Goal: Task Accomplishment & Management: Manage account settings

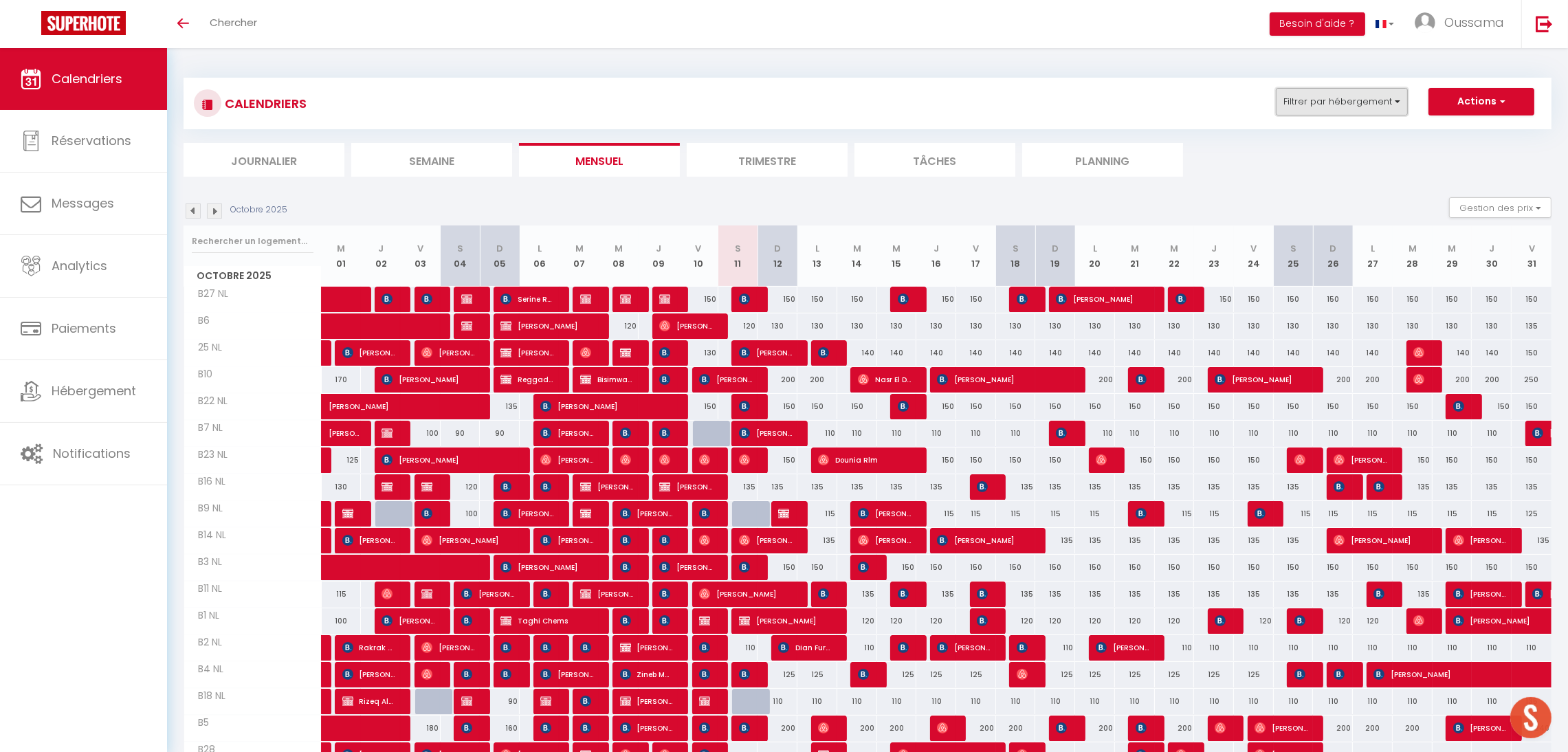
click at [1297, 107] on button "Filtrer par hébergement" at bounding box center [1342, 101] width 132 height 27
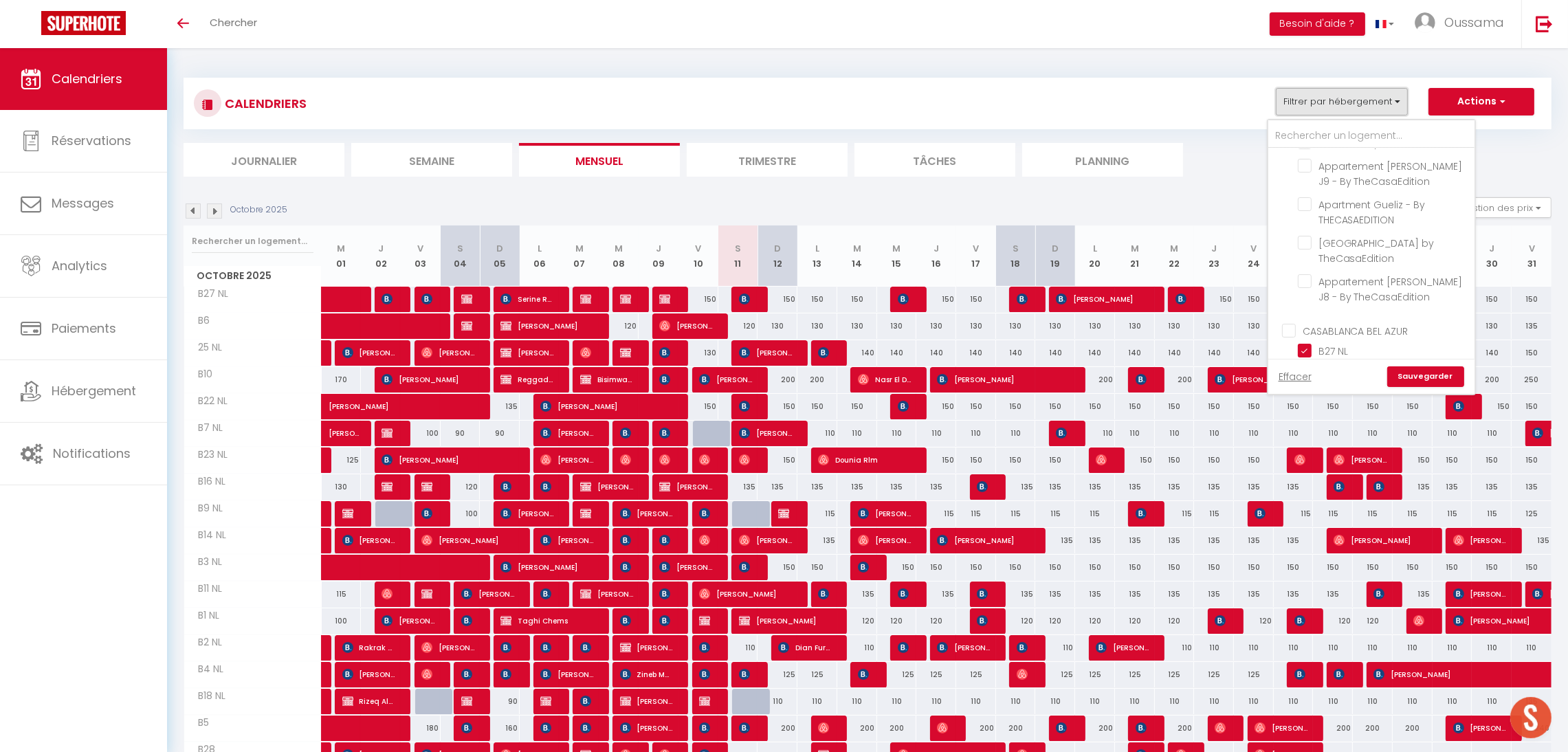
scroll to position [448, 0]
click at [1331, 240] on input "CASABLANCA BEL AZUR" at bounding box center [1385, 235] width 207 height 14
checkbox input "true"
checkbox input "false"
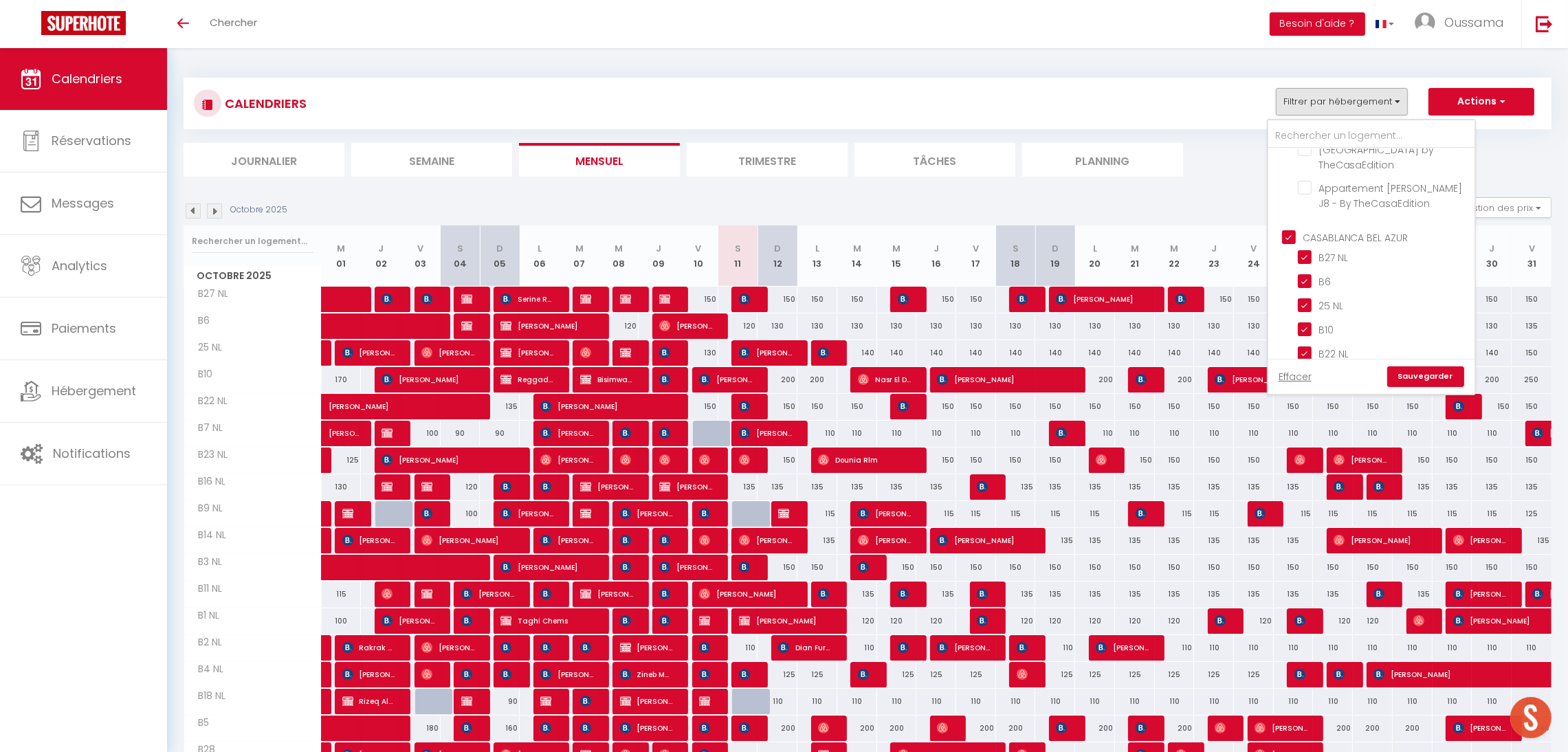
checkbox input "false"
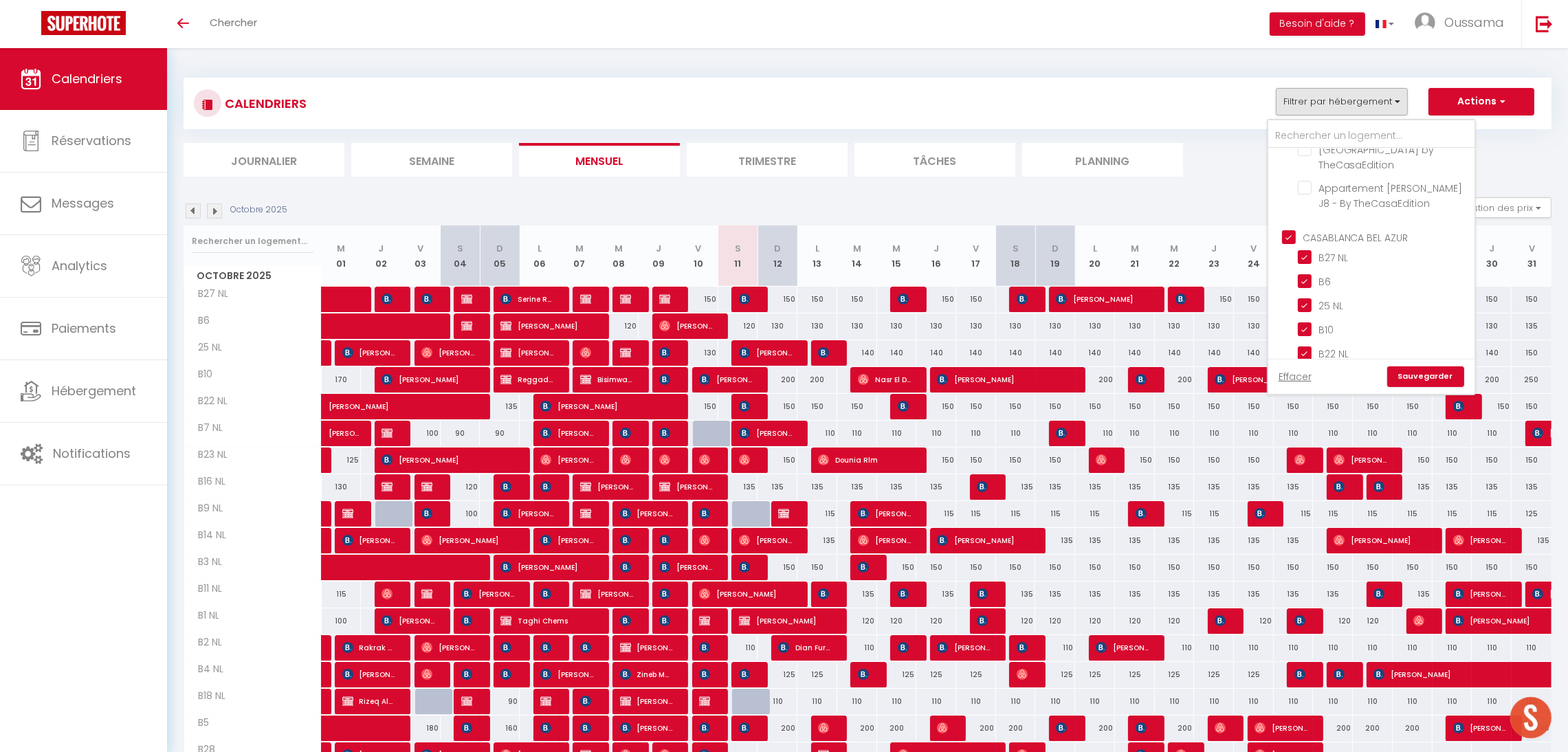
checkbox input "false"
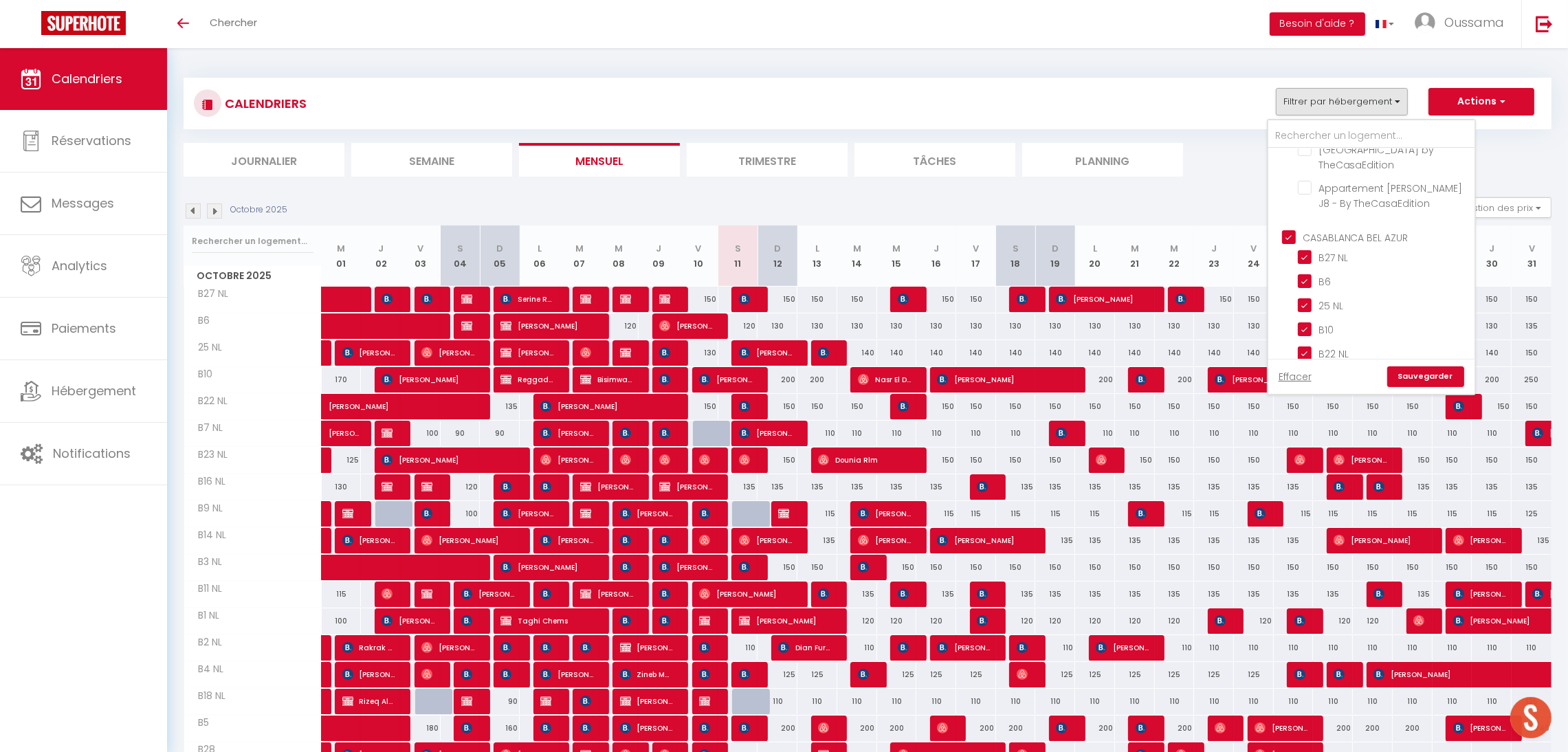
checkbox input "false"
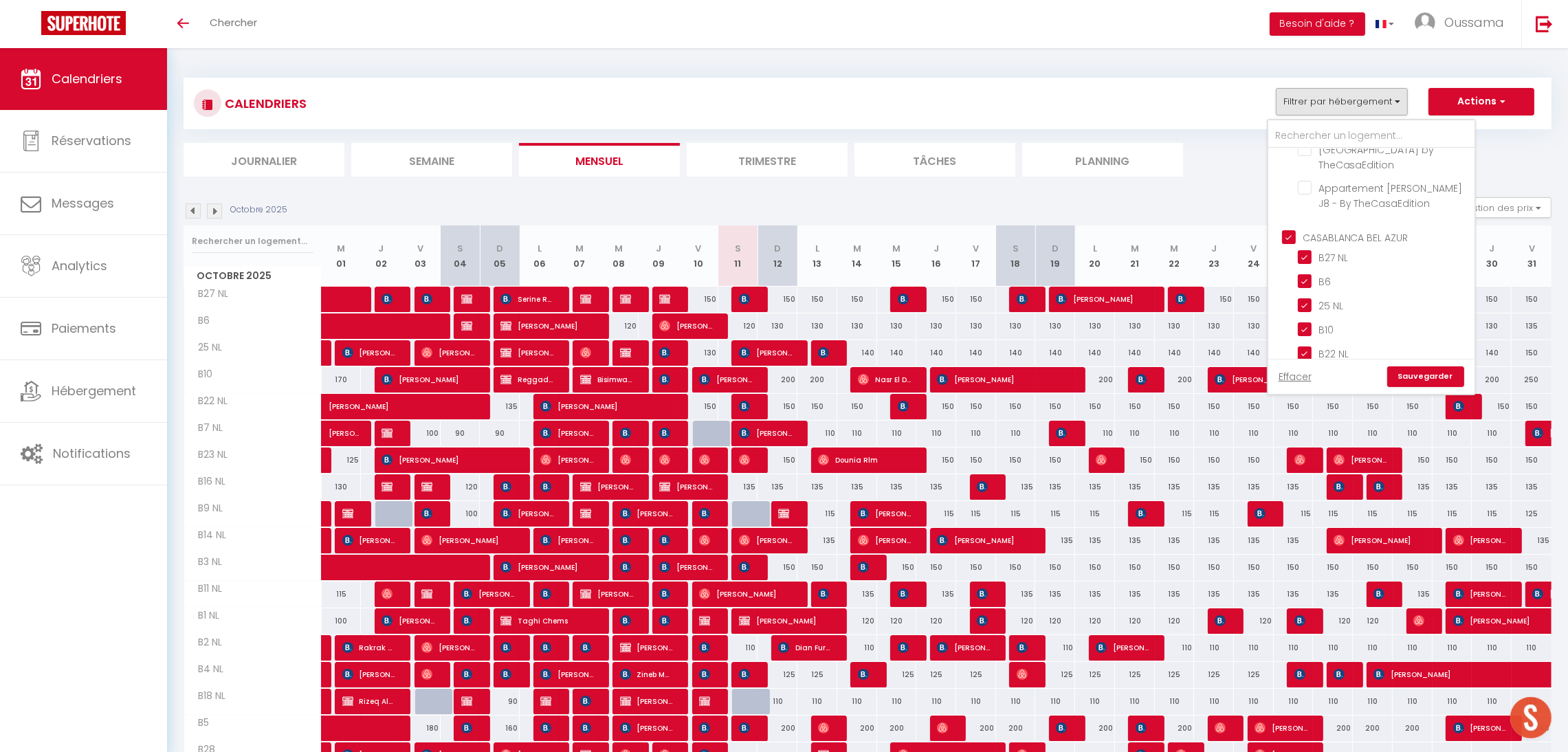
checkbox input "false"
click at [1331, 240] on input "CASABLANCA BEL AZUR" at bounding box center [1385, 235] width 207 height 14
checkbox input "false"
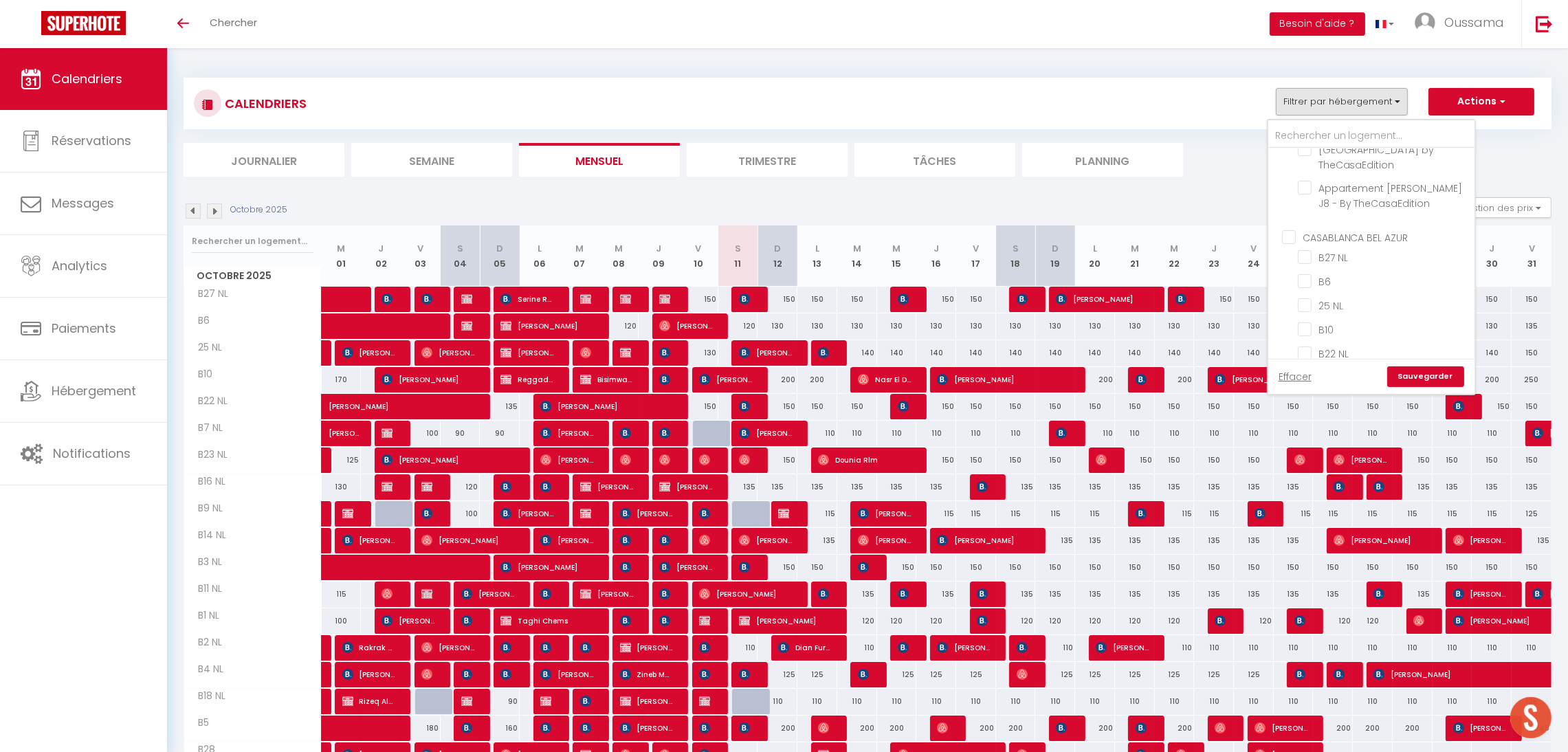
checkbox input "false"
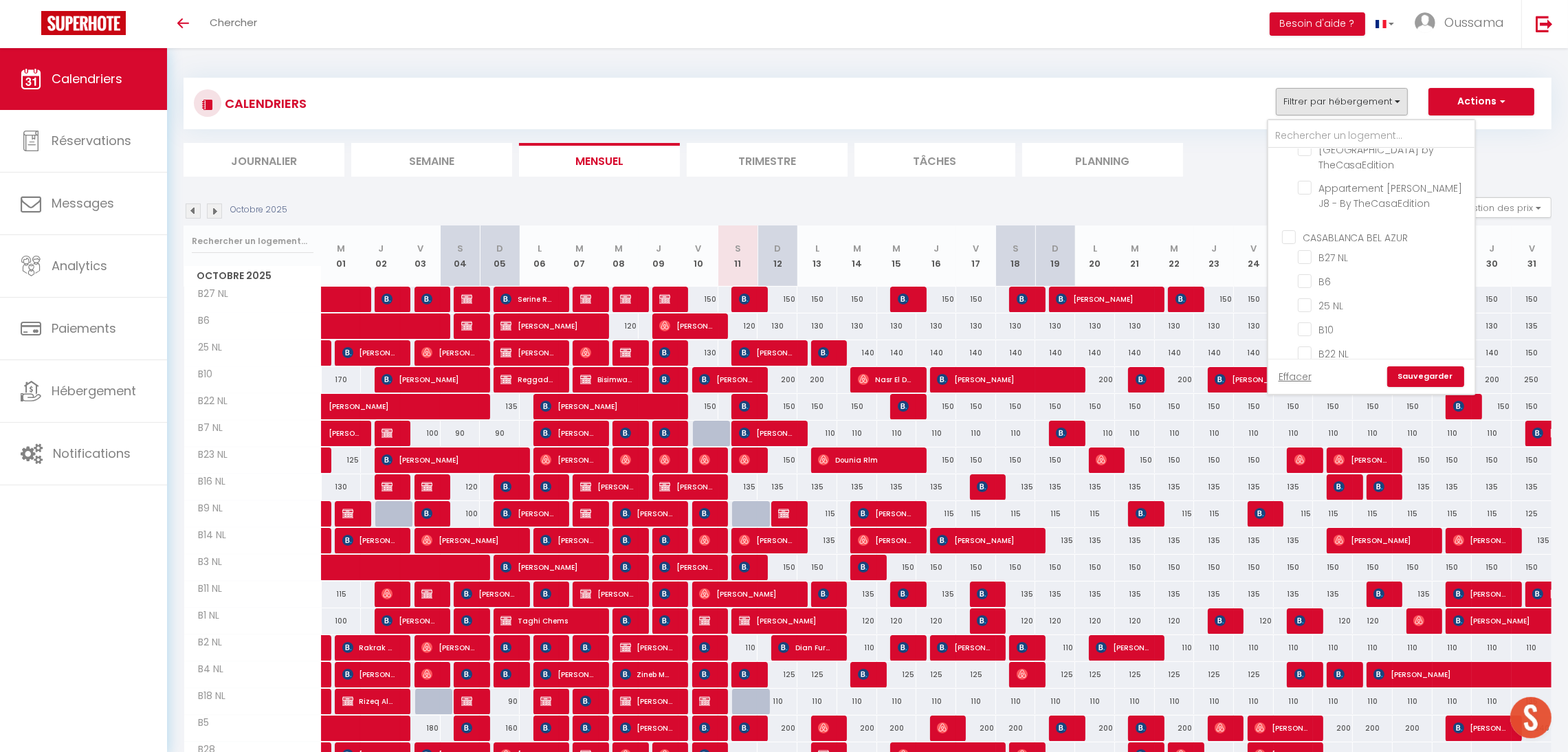
checkbox input "false"
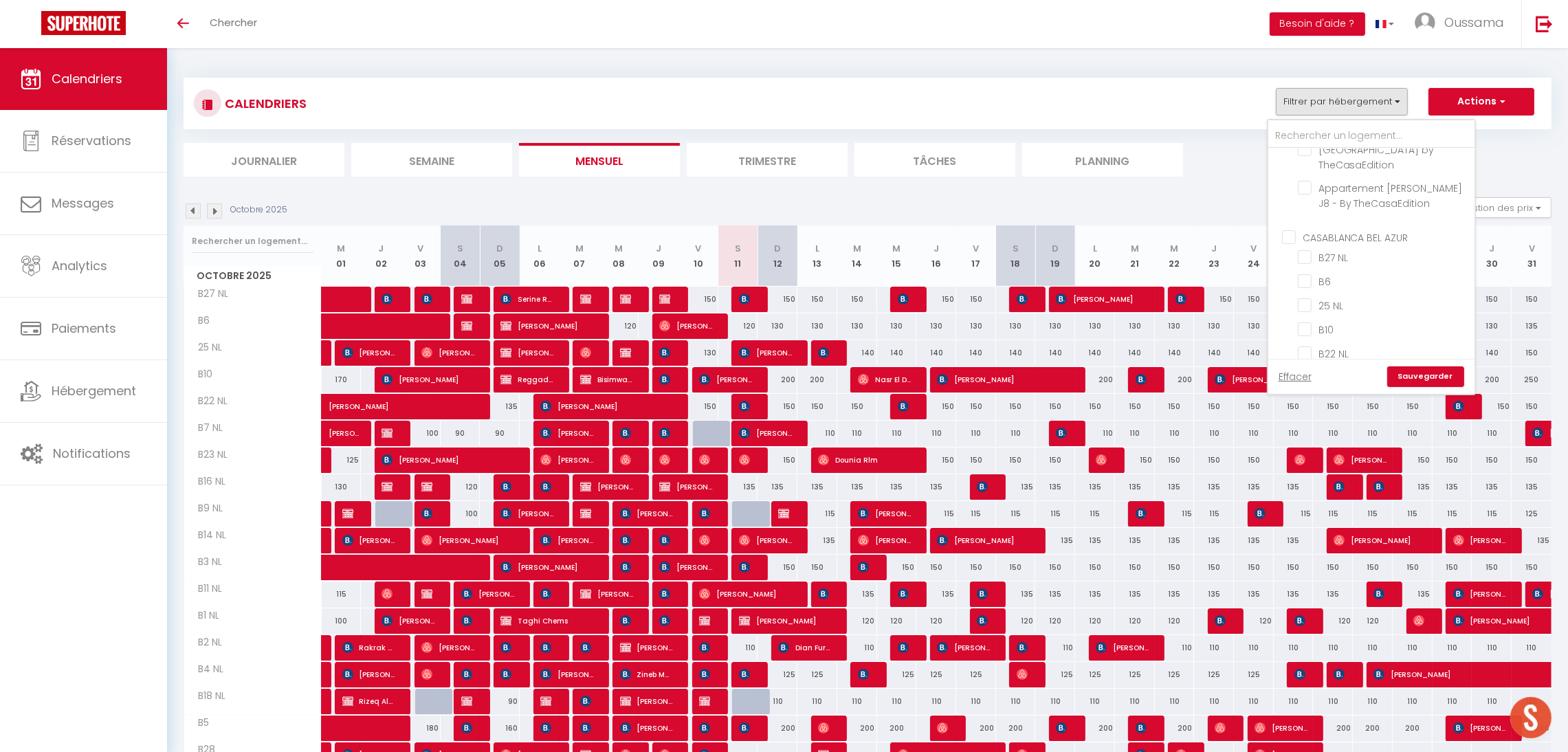
checkbox input "false"
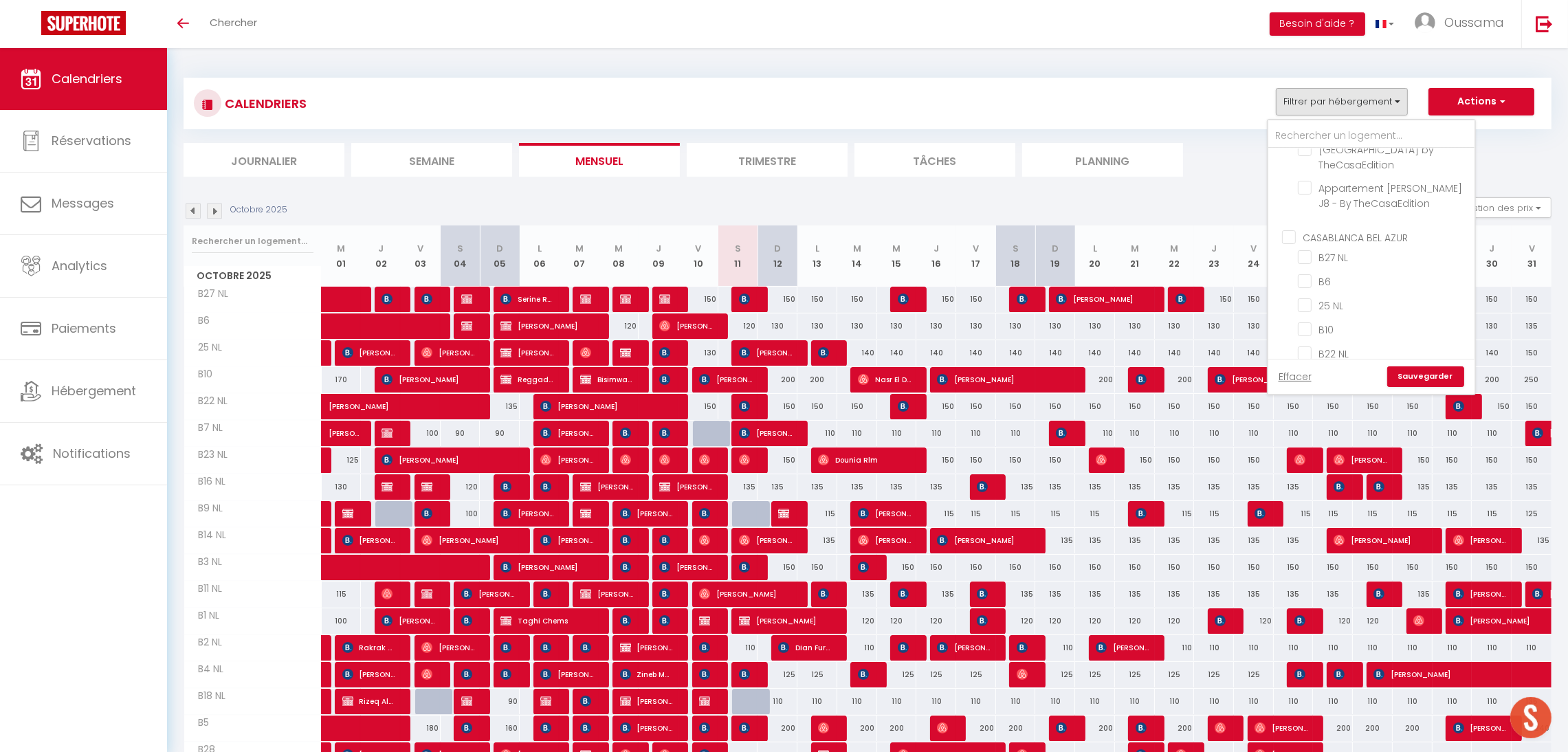
checkbox input "false"
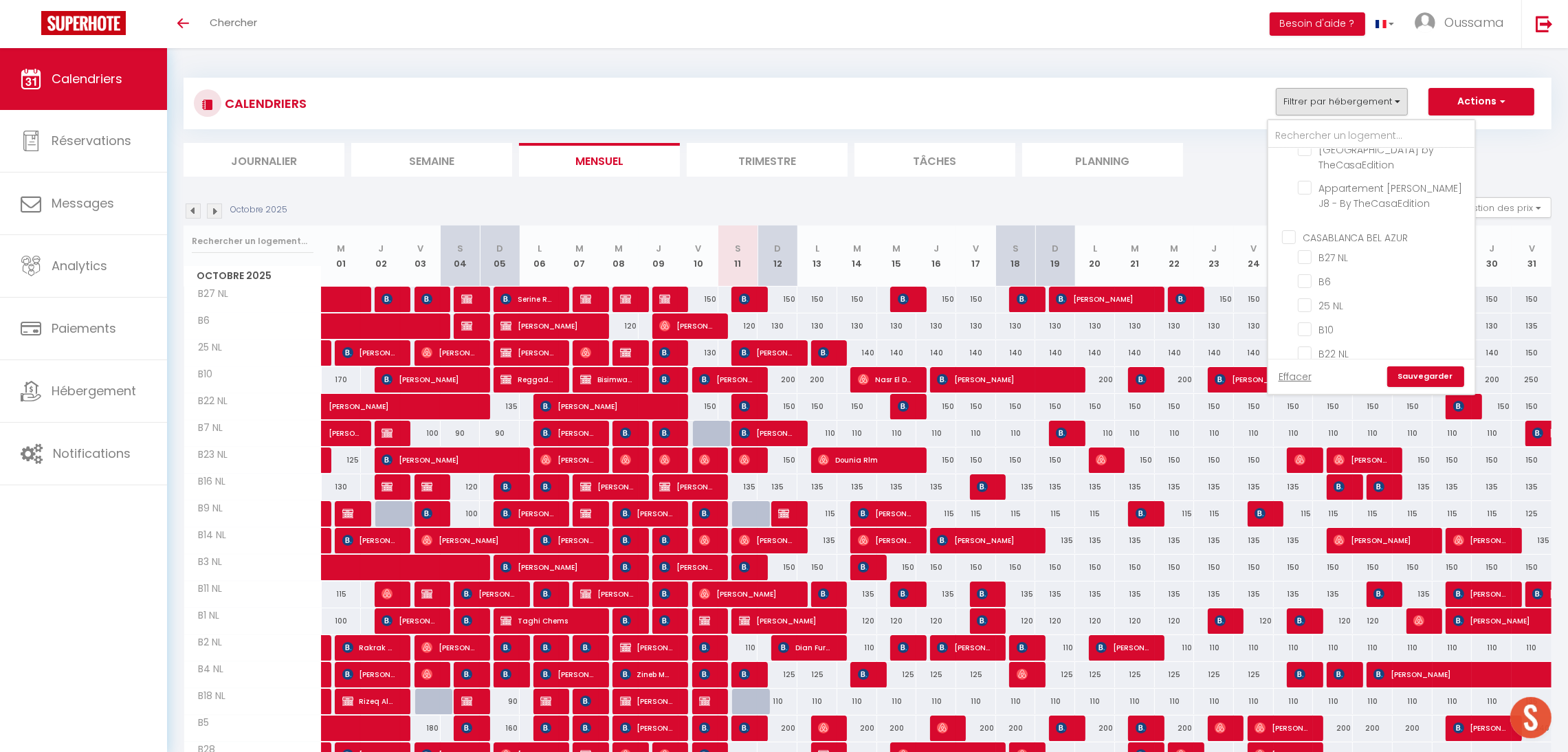
checkbox input "false"
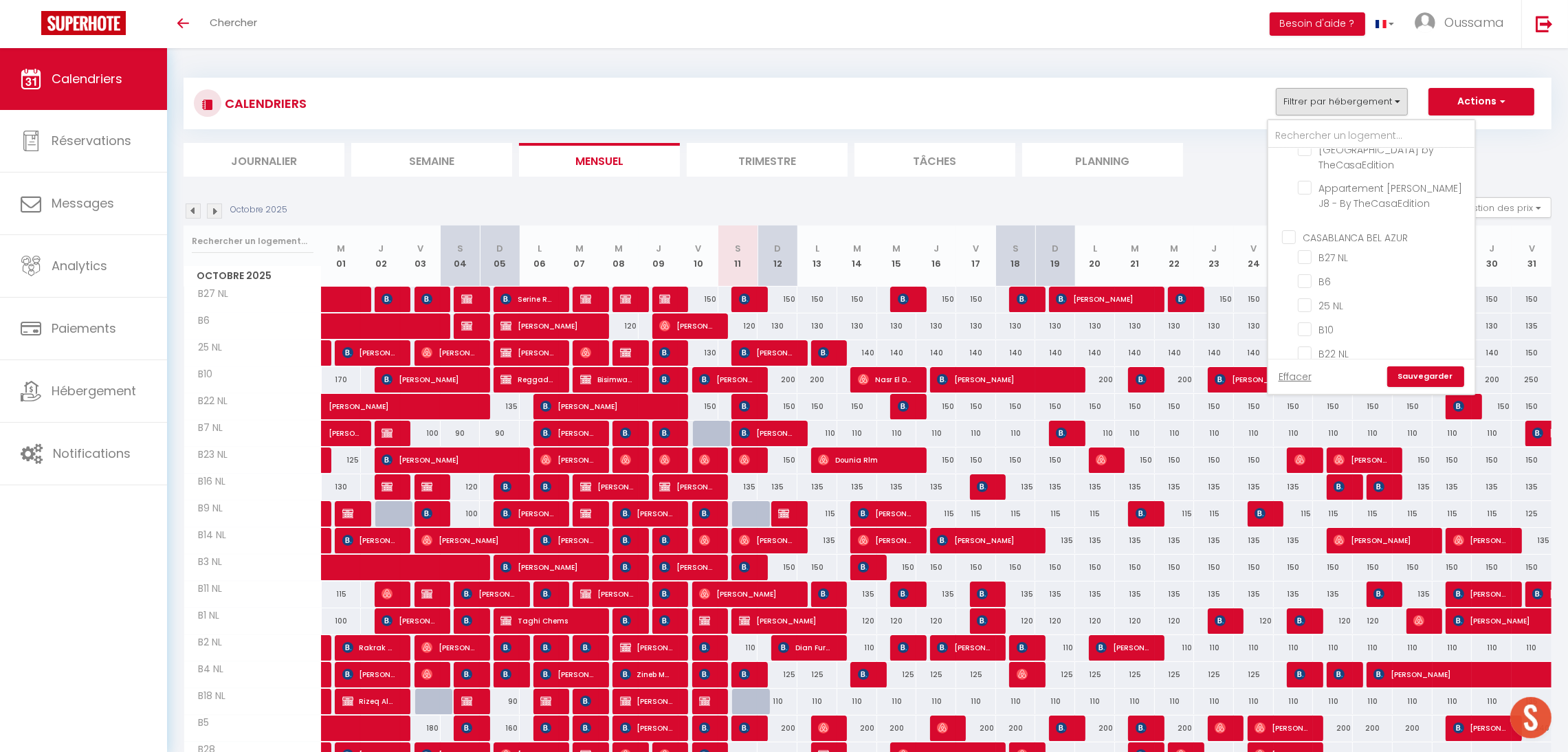
checkbox input "false"
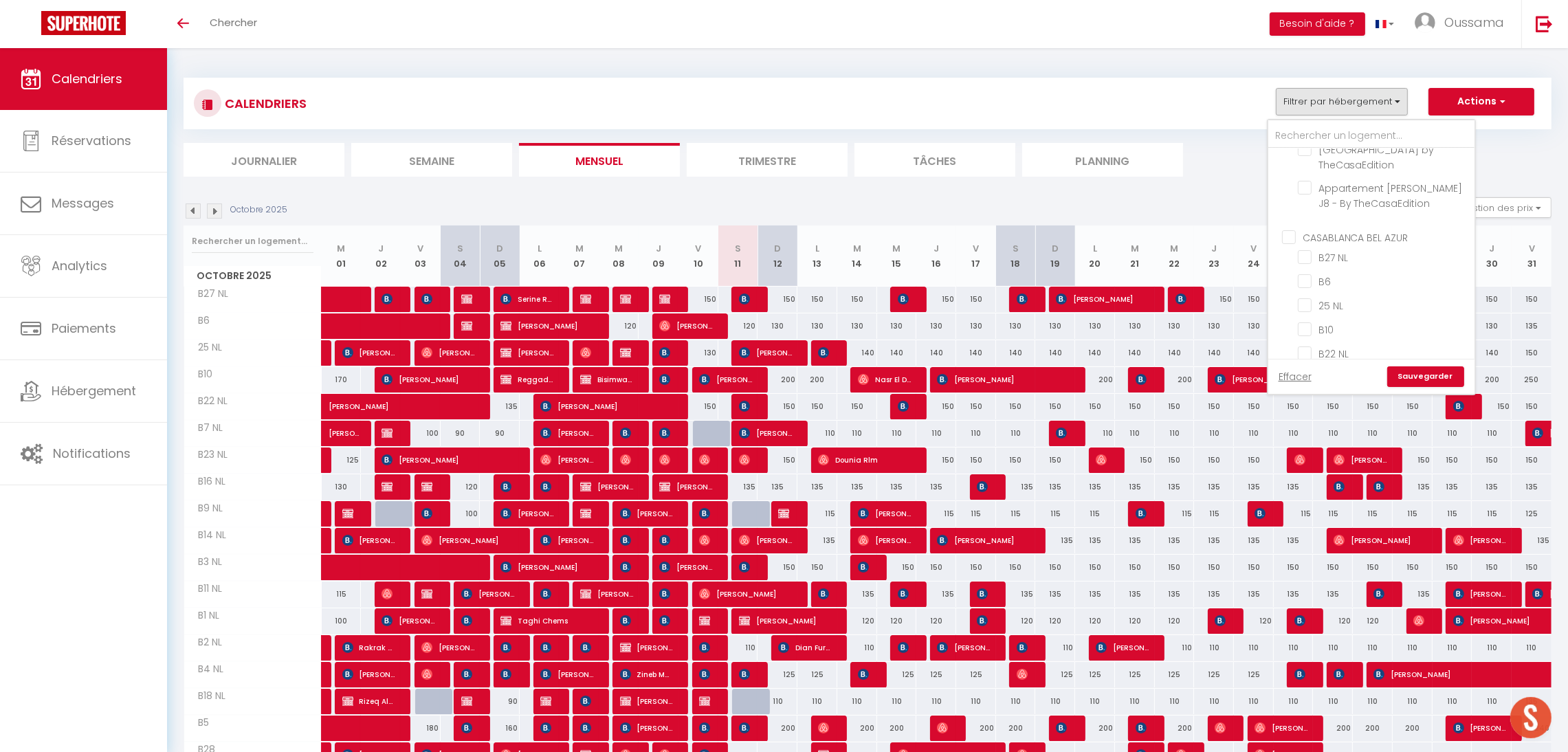
checkbox input "false"
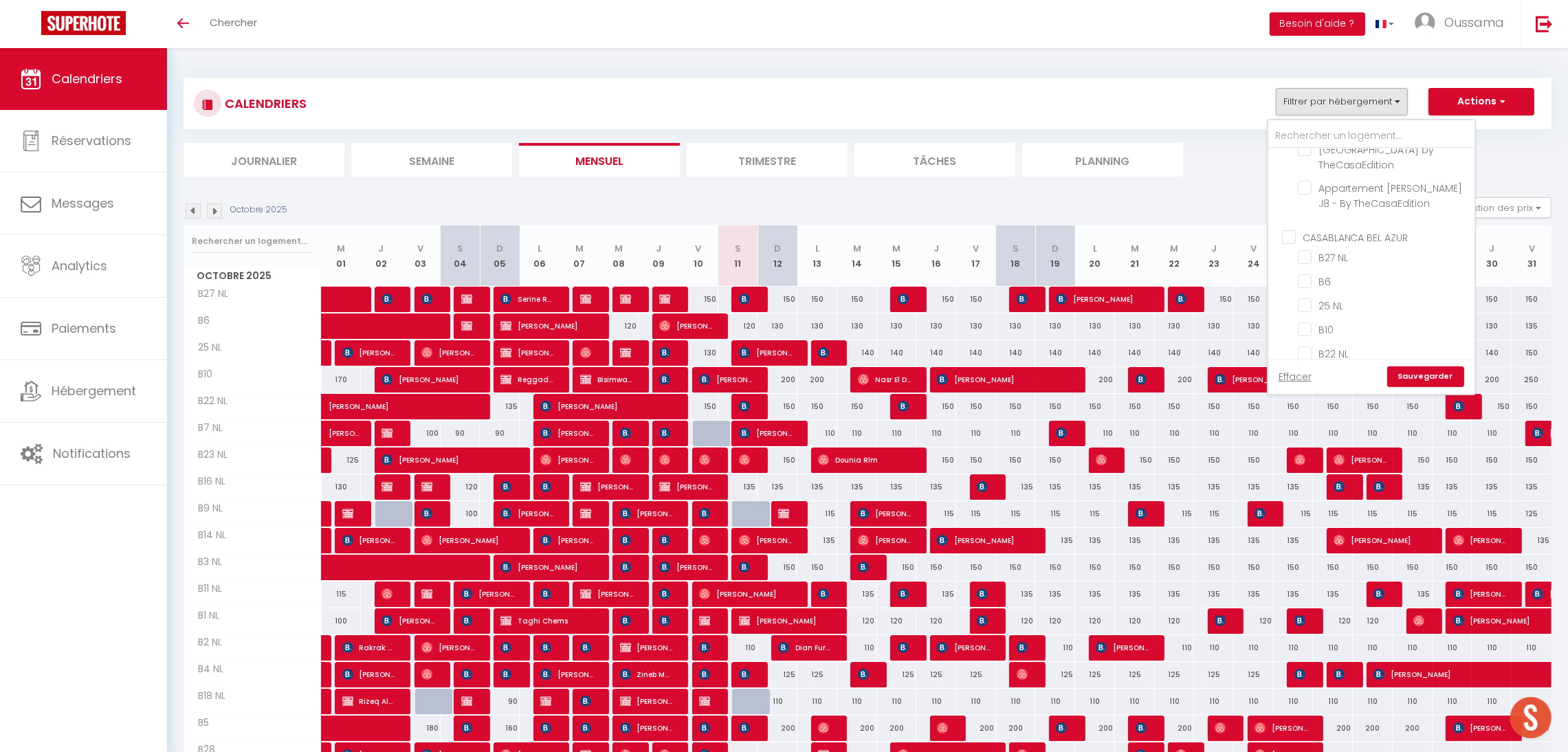
checkbox input "false"
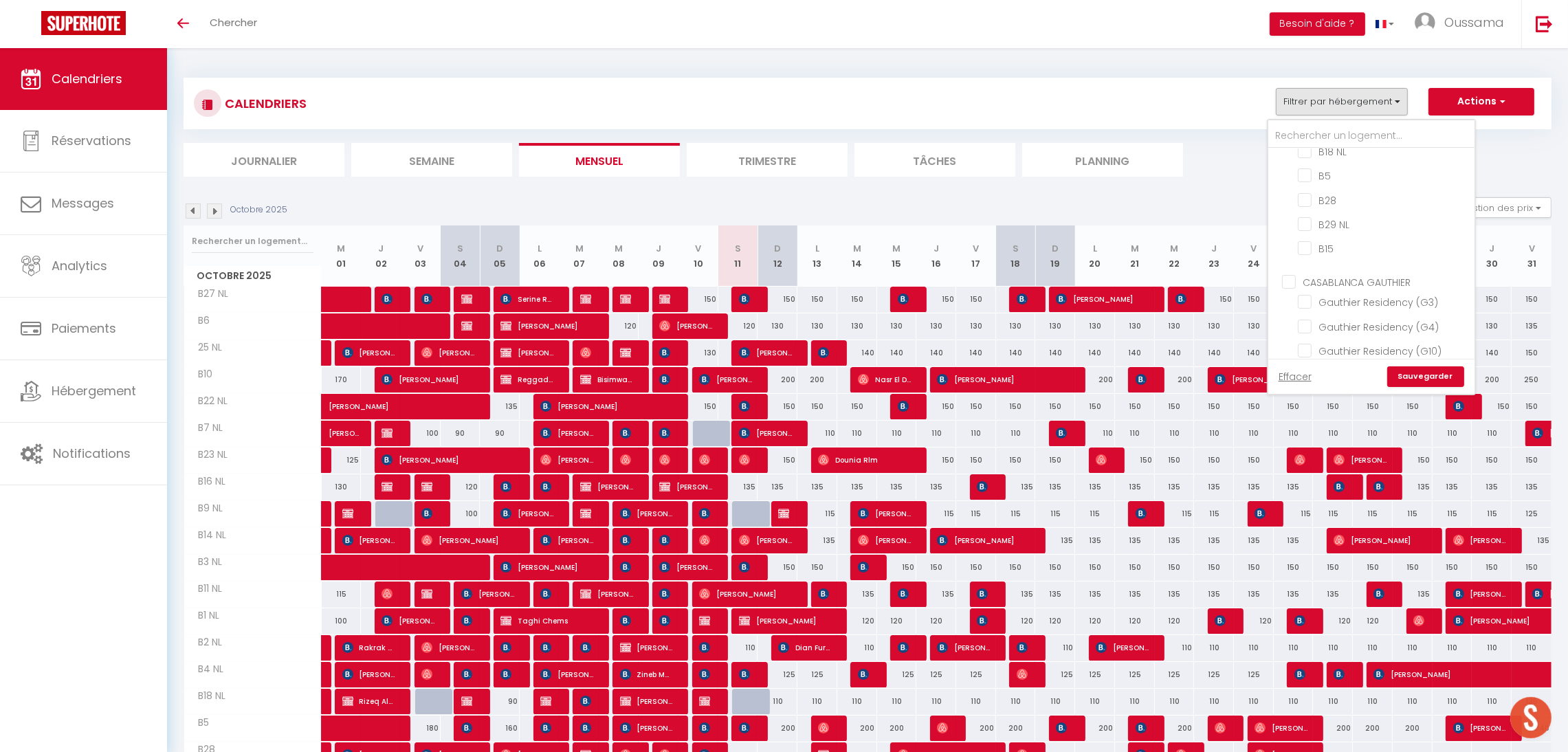
scroll to position [918, 0]
click at [1329, 276] on input "CASABLANCA GAUTHIER" at bounding box center [1385, 279] width 207 height 14
checkbox input "true"
checkbox input "false"
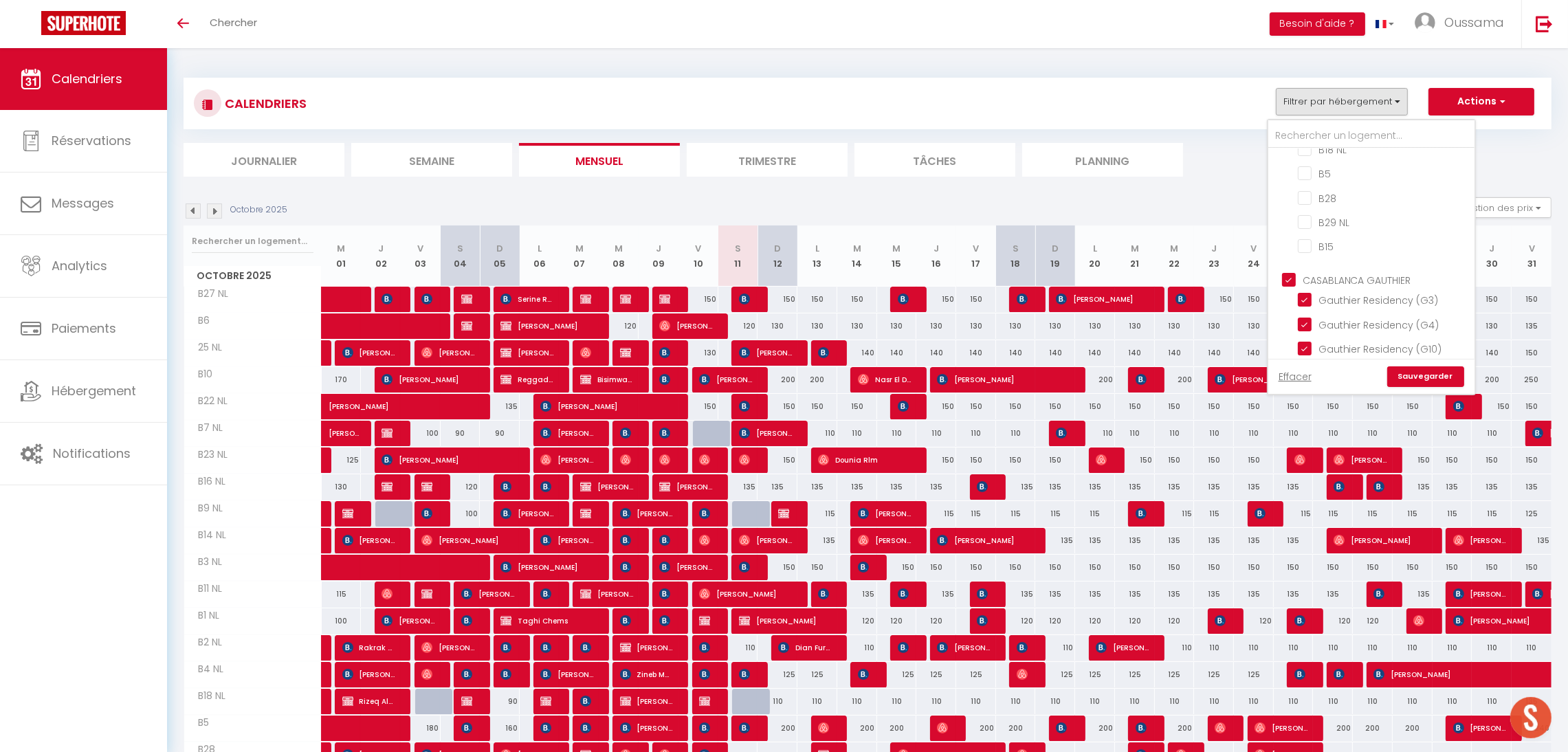
checkbox input "false"
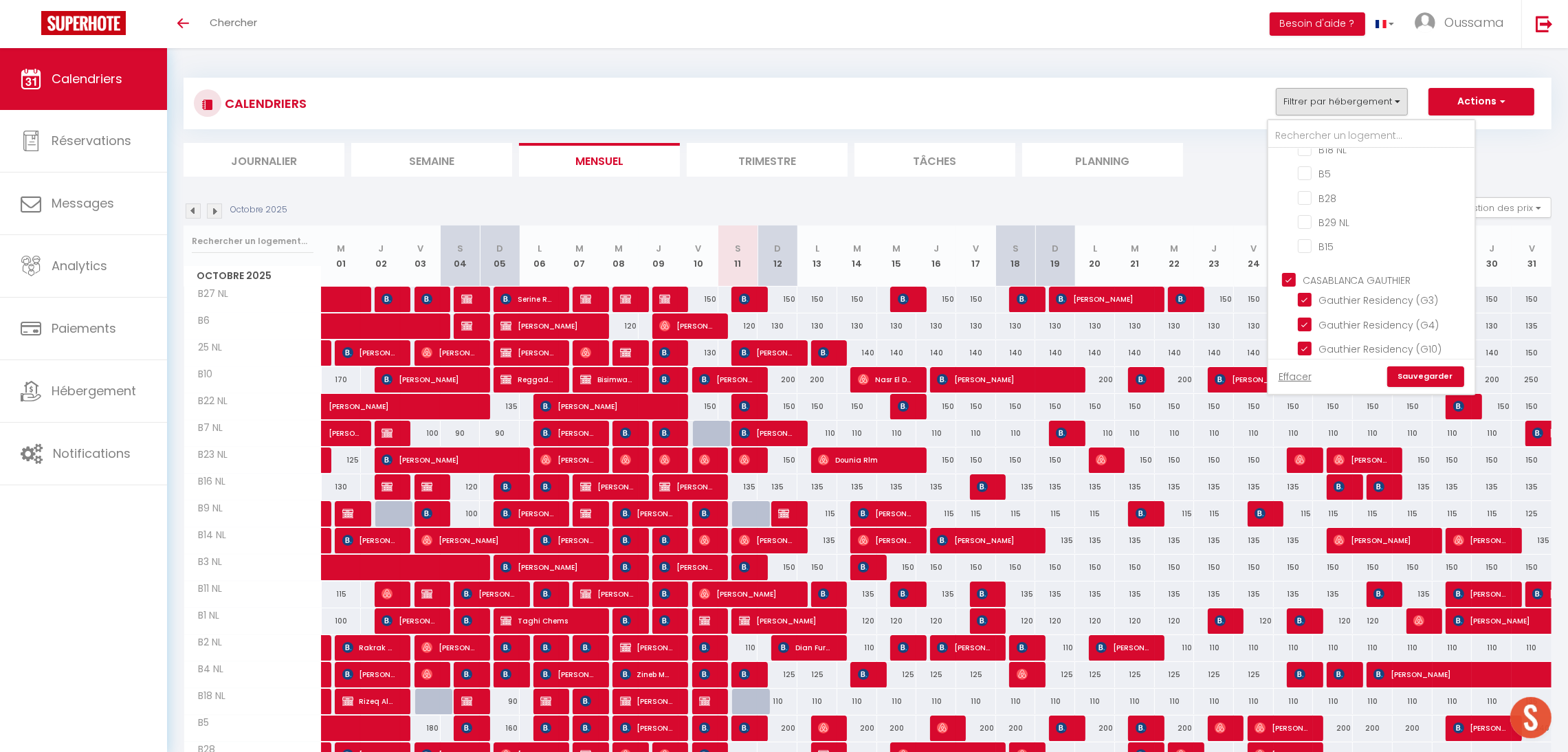
checkbox input "false"
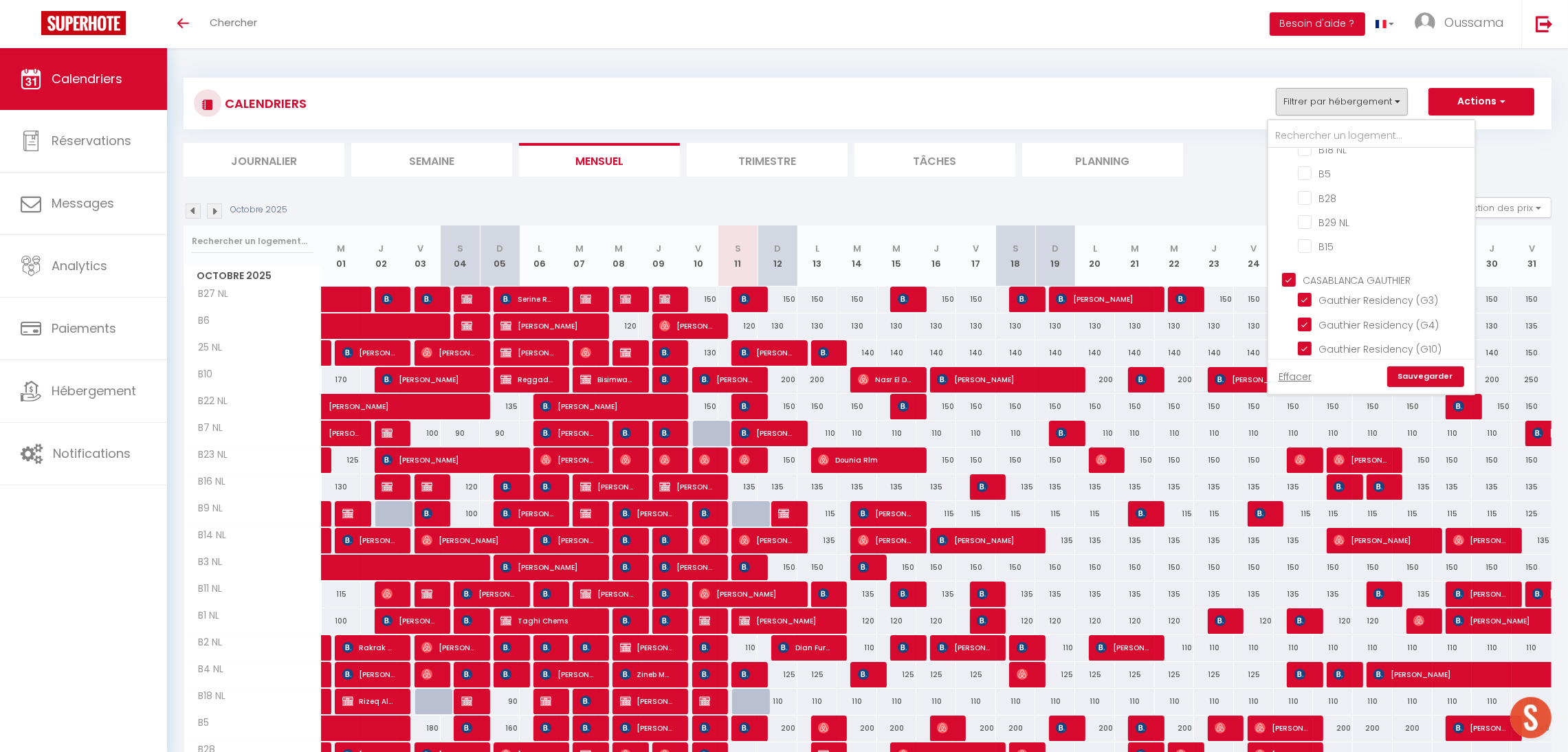
checkbox input "true"
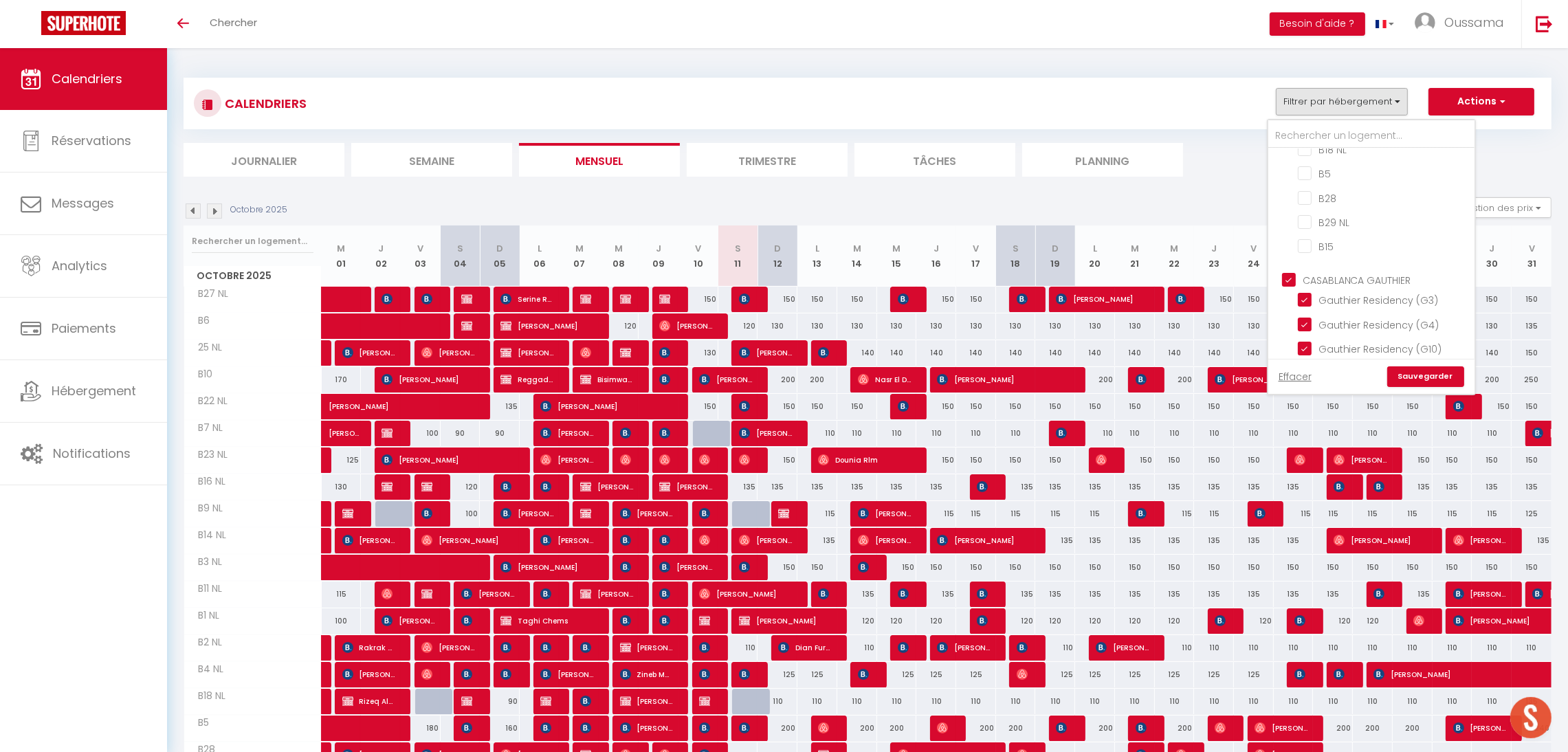
checkbox input "true"
click at [1409, 374] on link "Sauvegarder" at bounding box center [1426, 376] width 77 height 21
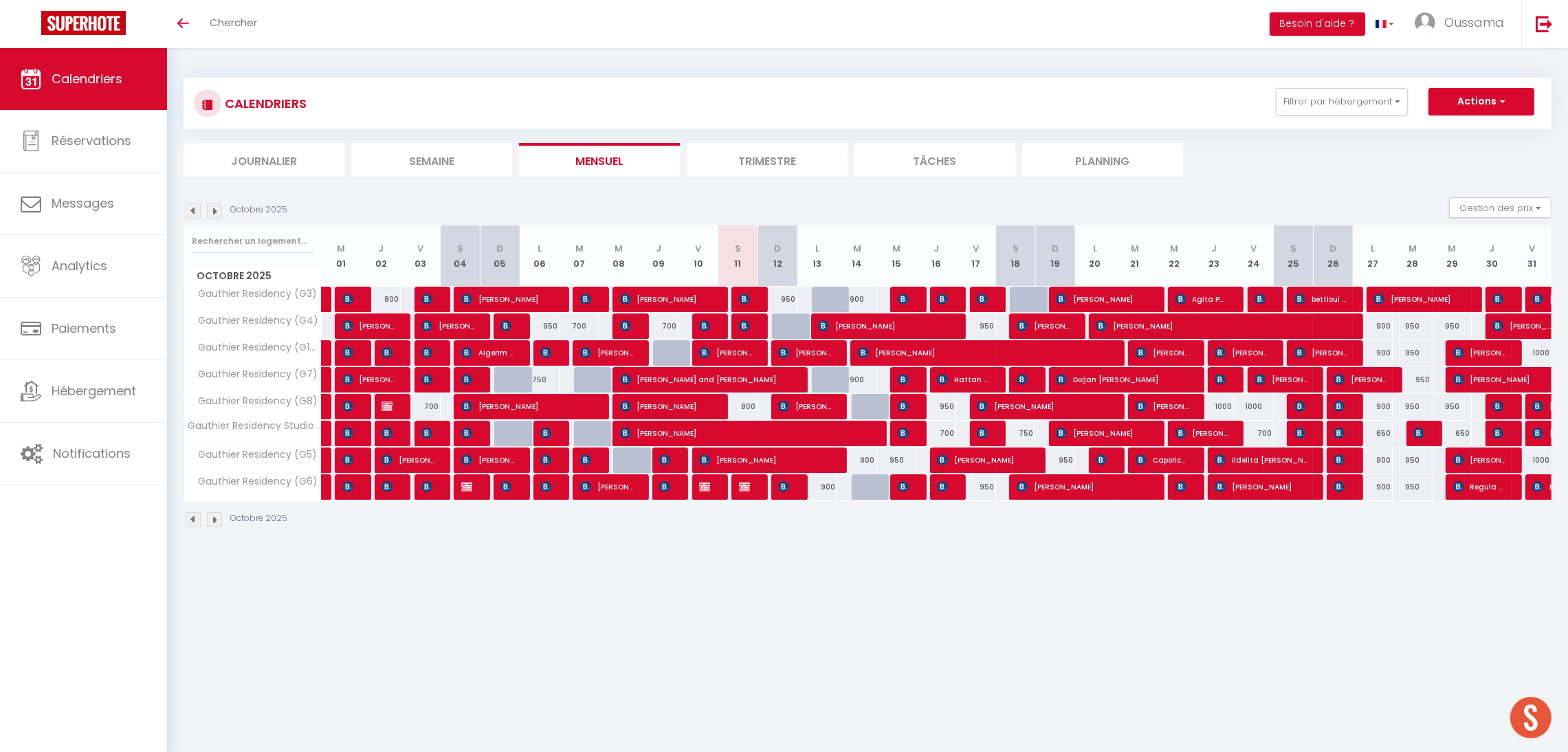
click at [787, 299] on div "950" at bounding box center [777, 299] width 40 height 26
type input "950"
type input "Dim 12 Octobre 2025"
type input "Lun 13 Octobre 2025"
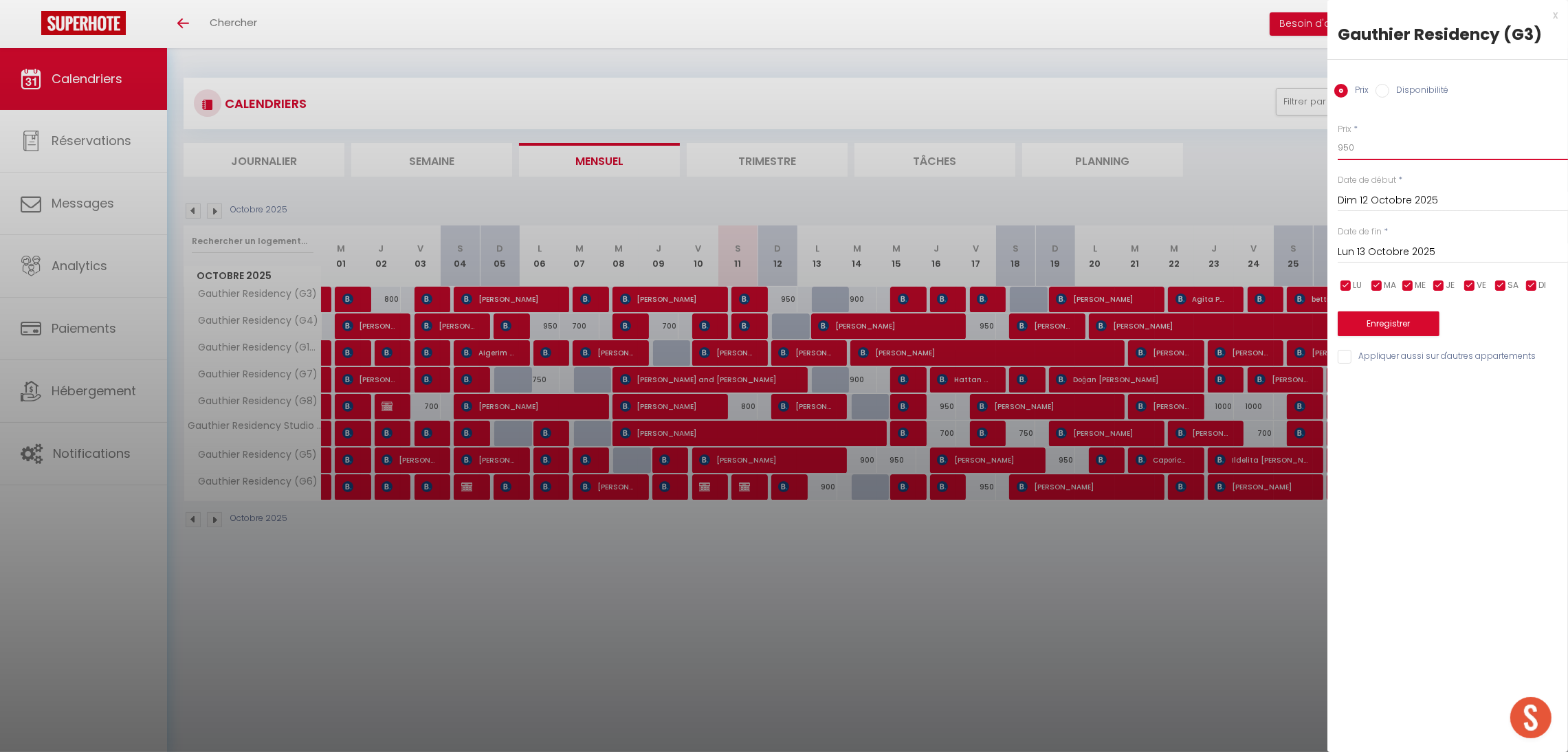
drag, startPoint x: 1356, startPoint y: 150, endPoint x: 1330, endPoint y: 151, distance: 26.0
click at [1330, 151] on div "Prix * 950 Statut * Disponible Indisponible Date de début * Dim 12 Octobre 2025…" at bounding box center [1448, 236] width 240 height 260
type input "900"
click at [1381, 325] on button "Enregistrer" at bounding box center [1389, 323] width 102 height 25
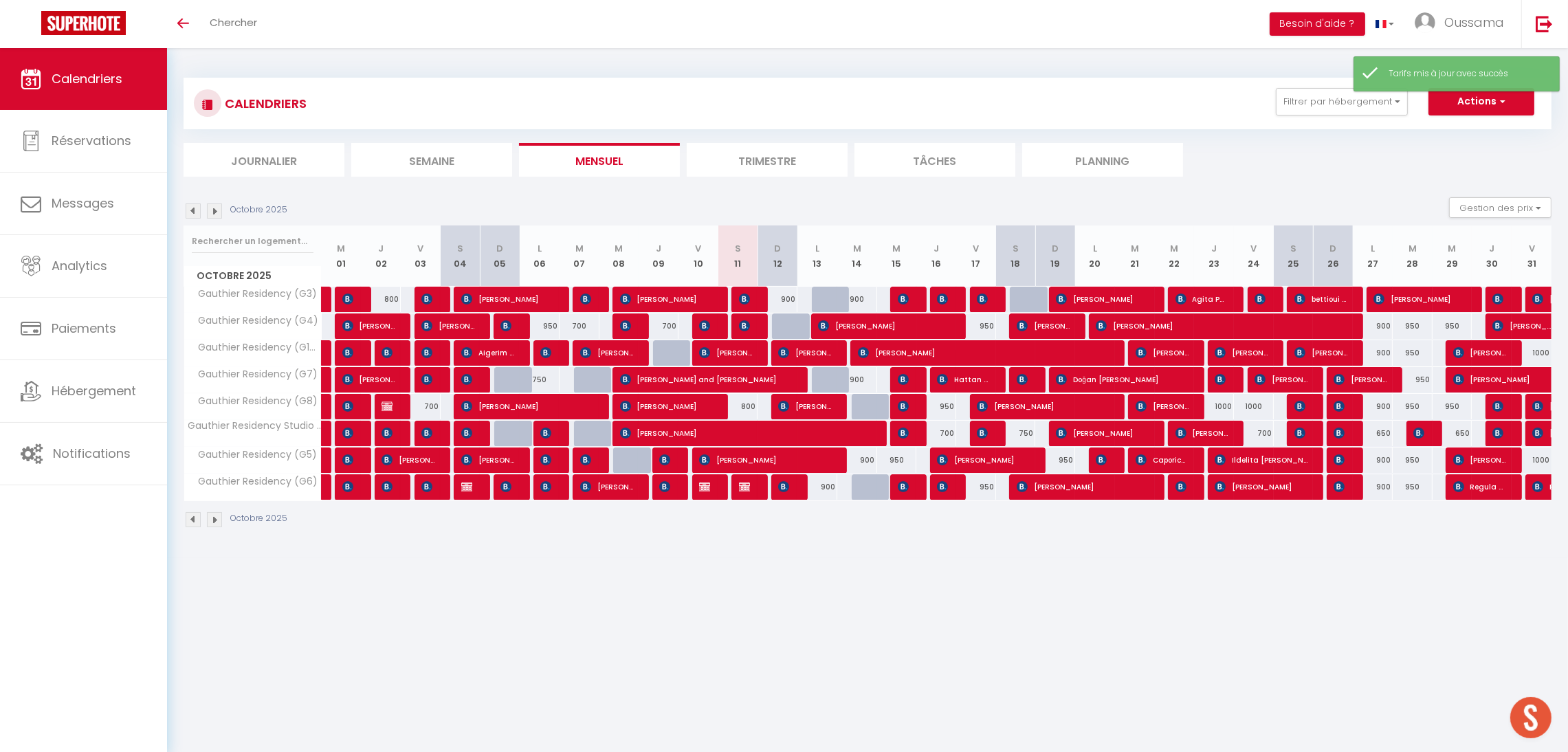
click at [749, 408] on div "800" at bounding box center [738, 406] width 40 height 26
type input "800"
type input "Sam 11 Octobre 2025"
type input "Dim 12 Octobre 2025"
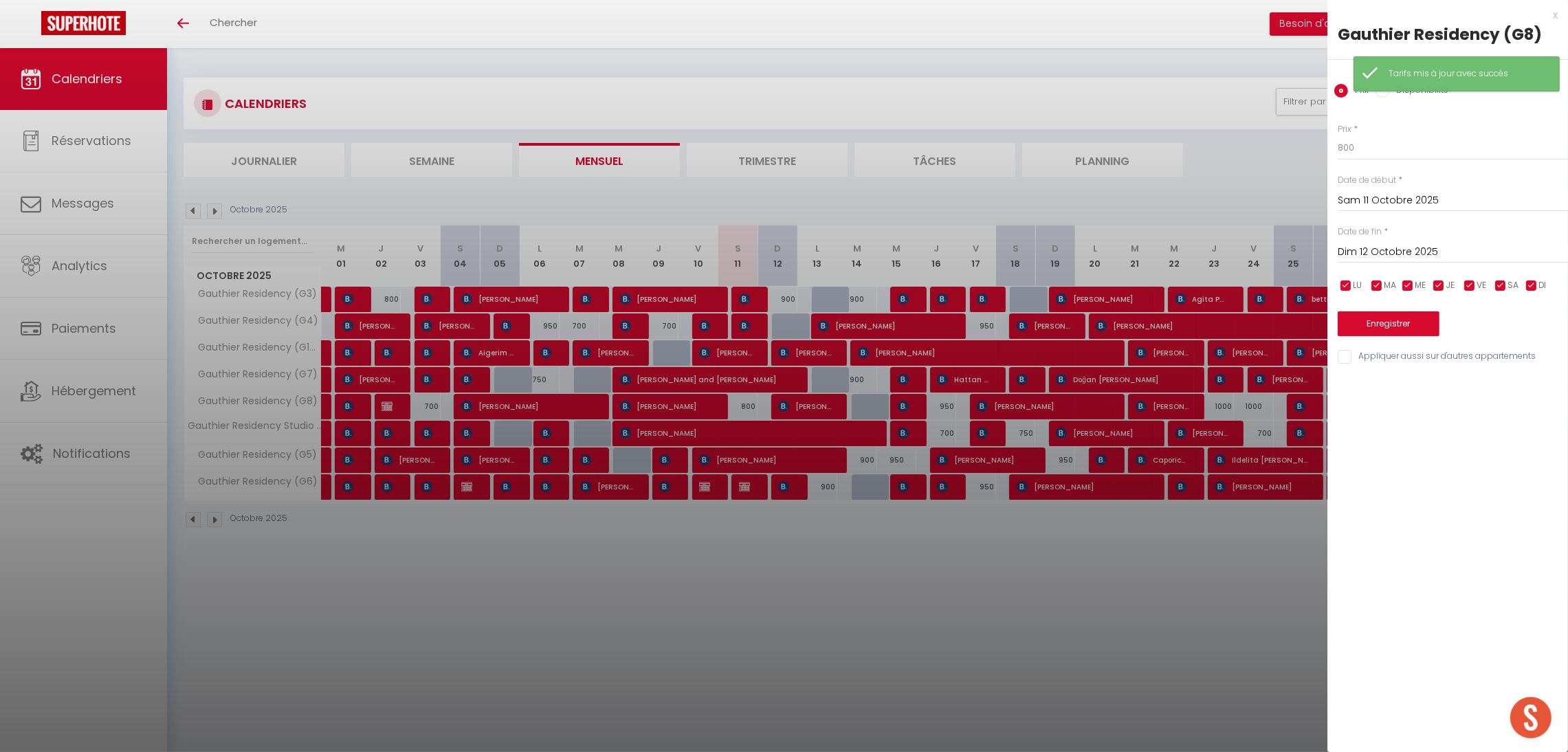
click at [782, 632] on div at bounding box center [784, 376] width 1568 height 752
checkbox input "false"
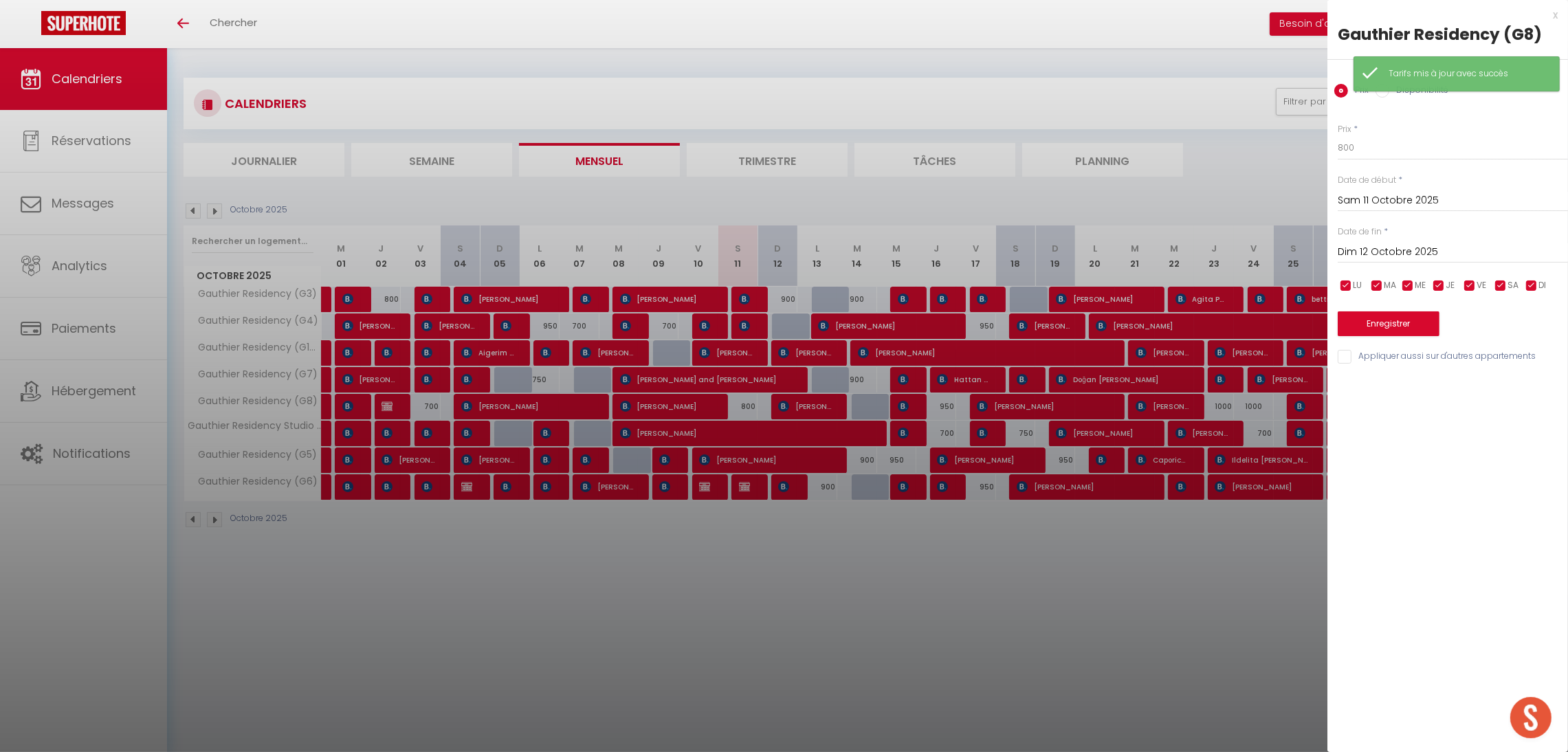
checkbox input "false"
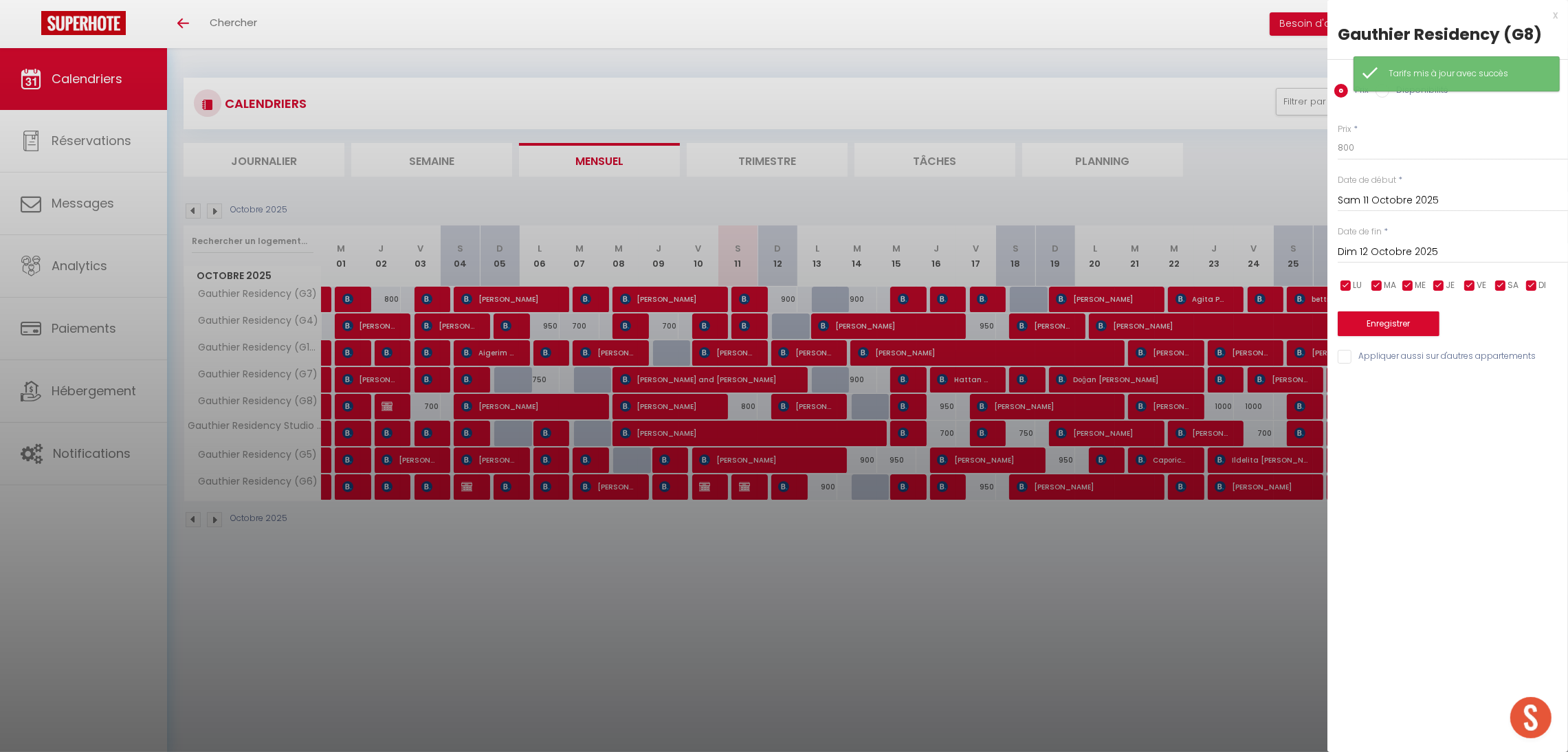
checkbox input "false"
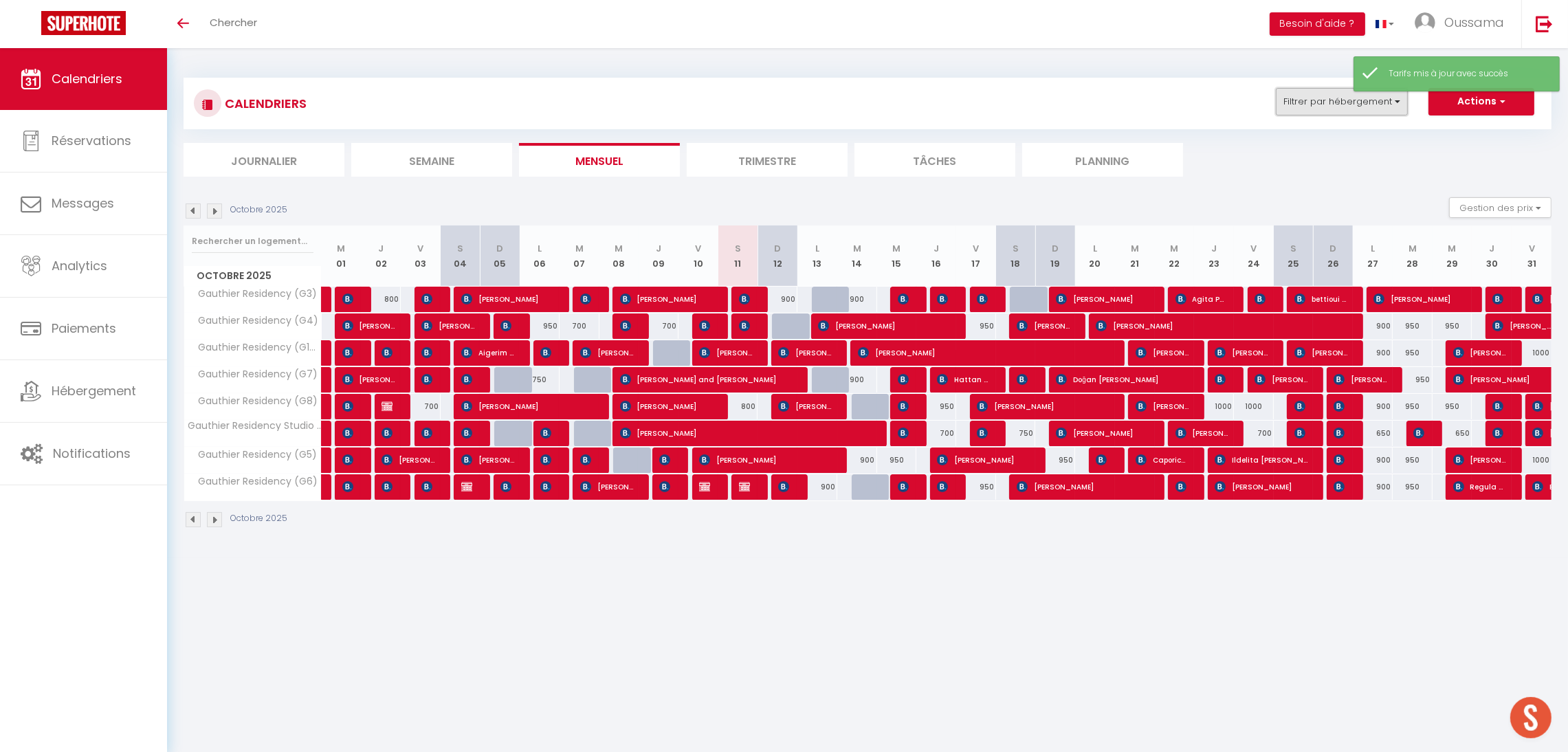
click at [1294, 109] on button "Filtrer par hébergement" at bounding box center [1342, 101] width 132 height 27
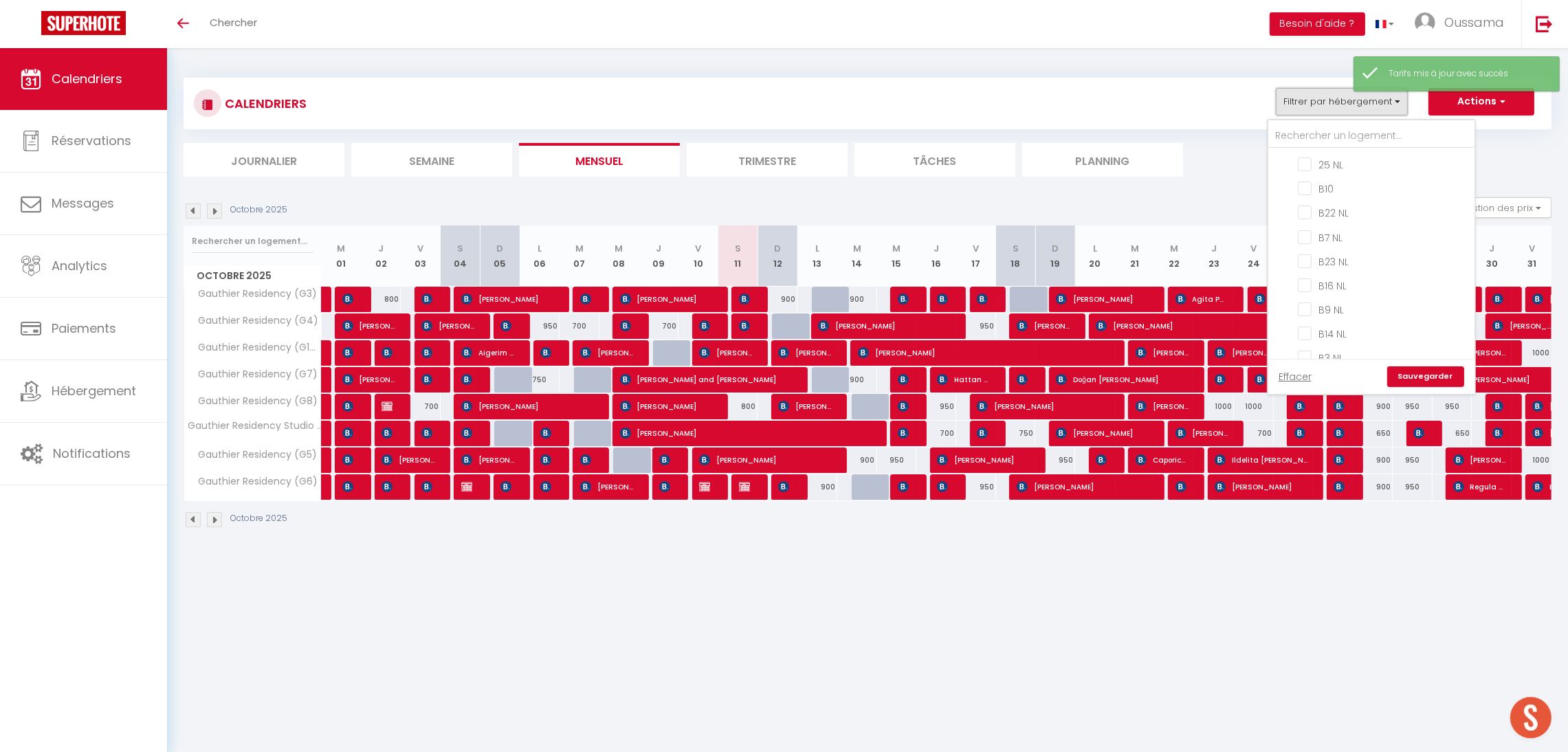
scroll to position [493, 0]
click at [1327, 190] on input "CASABLANCA BEL AZUR" at bounding box center [1385, 191] width 207 height 14
checkbox input "true"
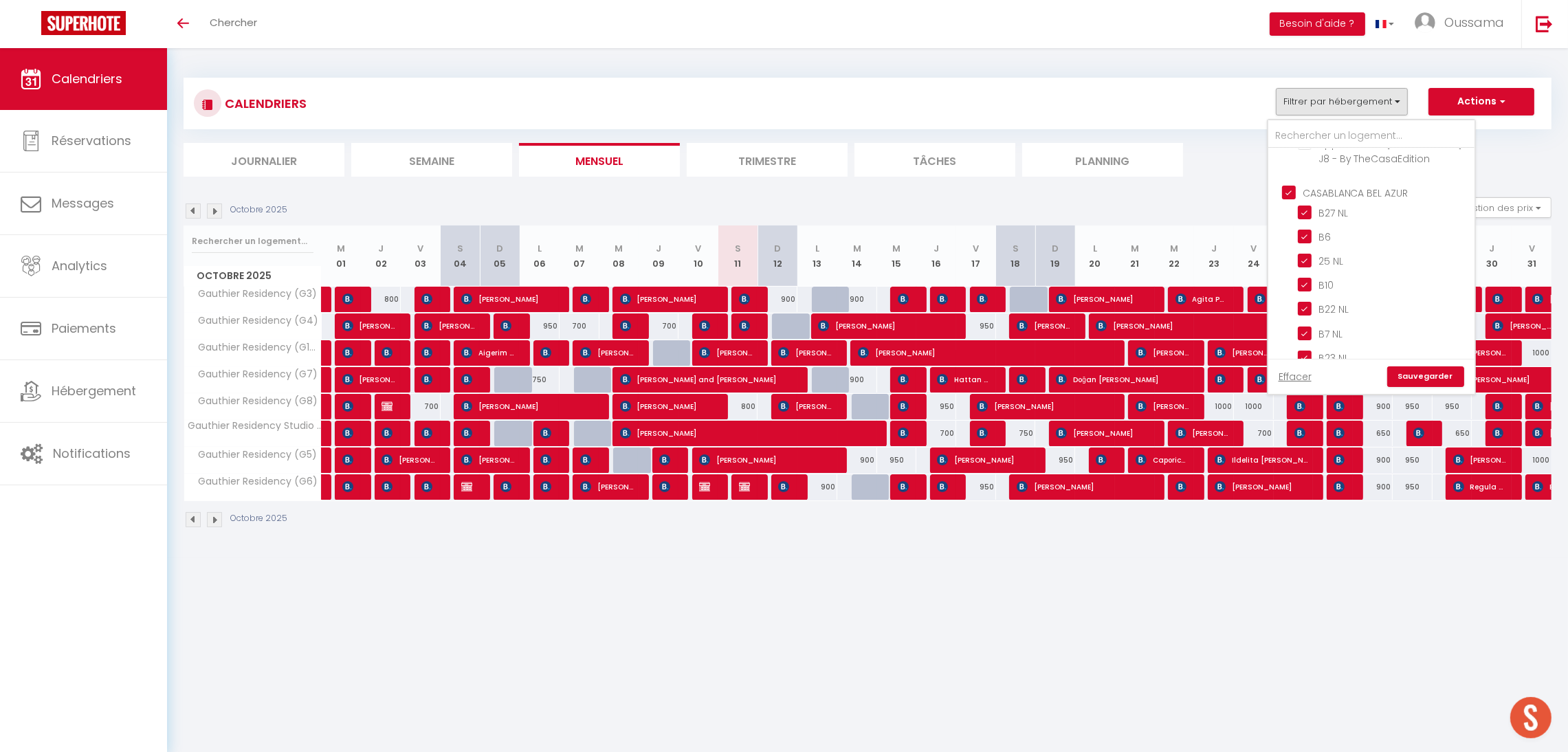
checkbox input "false"
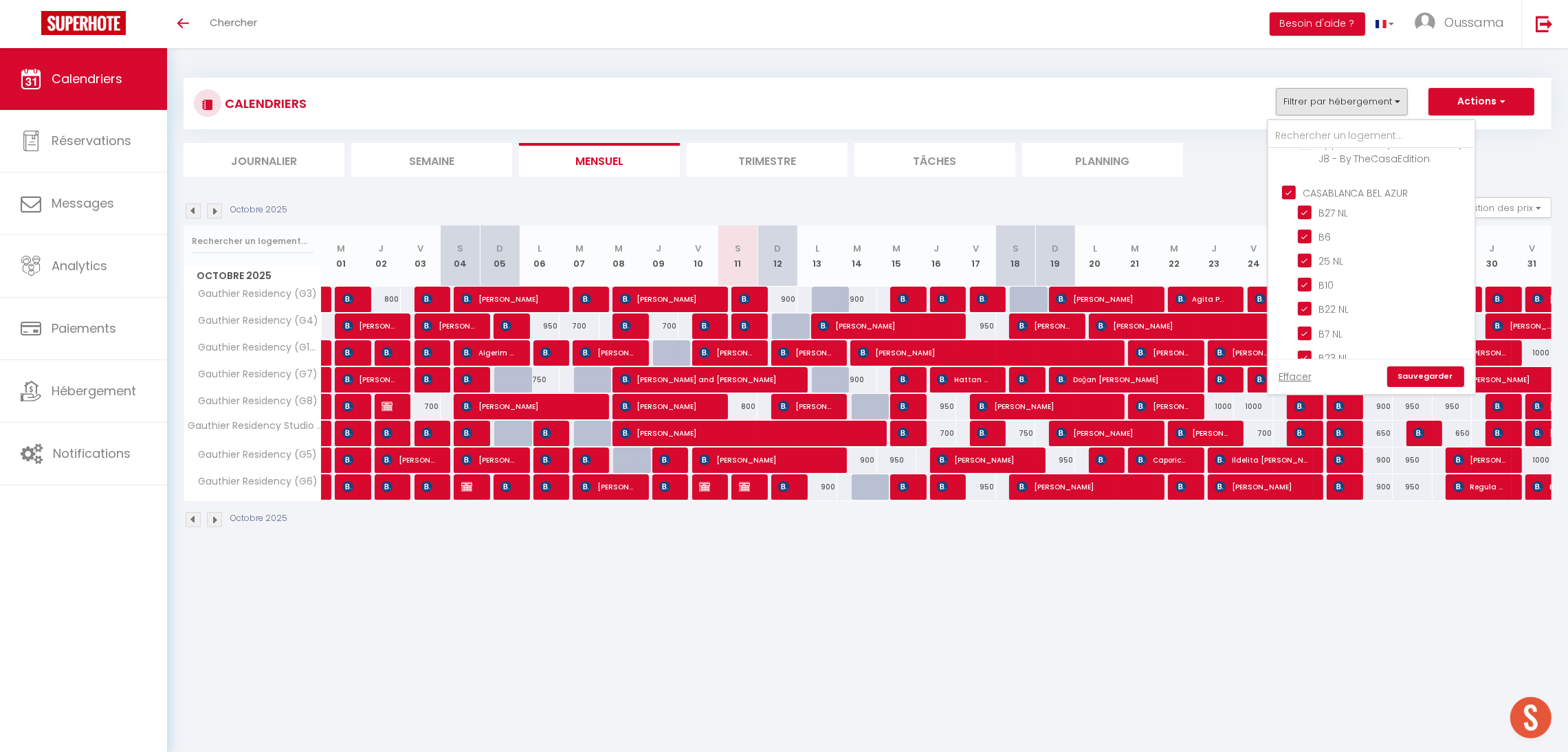
checkbox input "false"
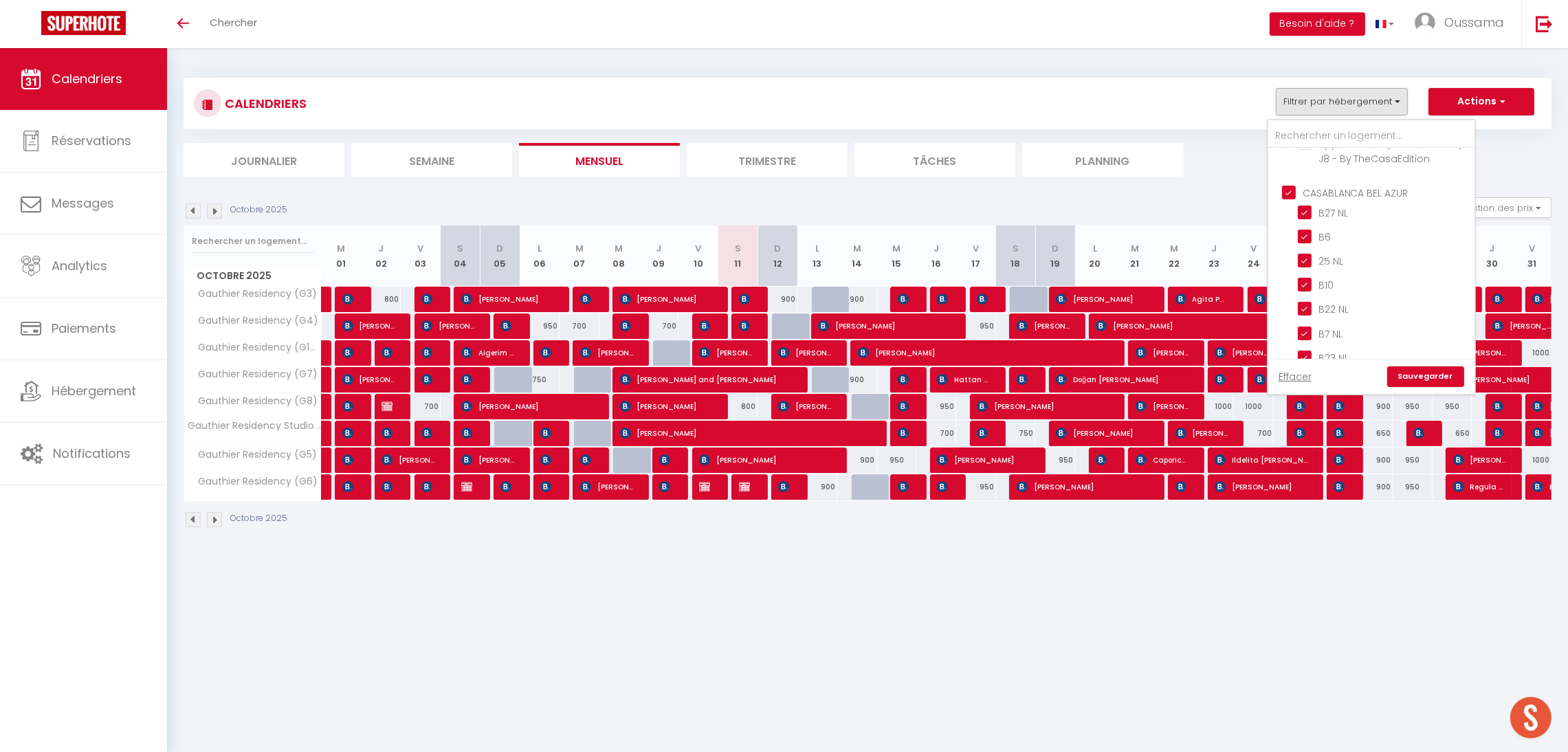
checkbox input "false"
checkbox input "true"
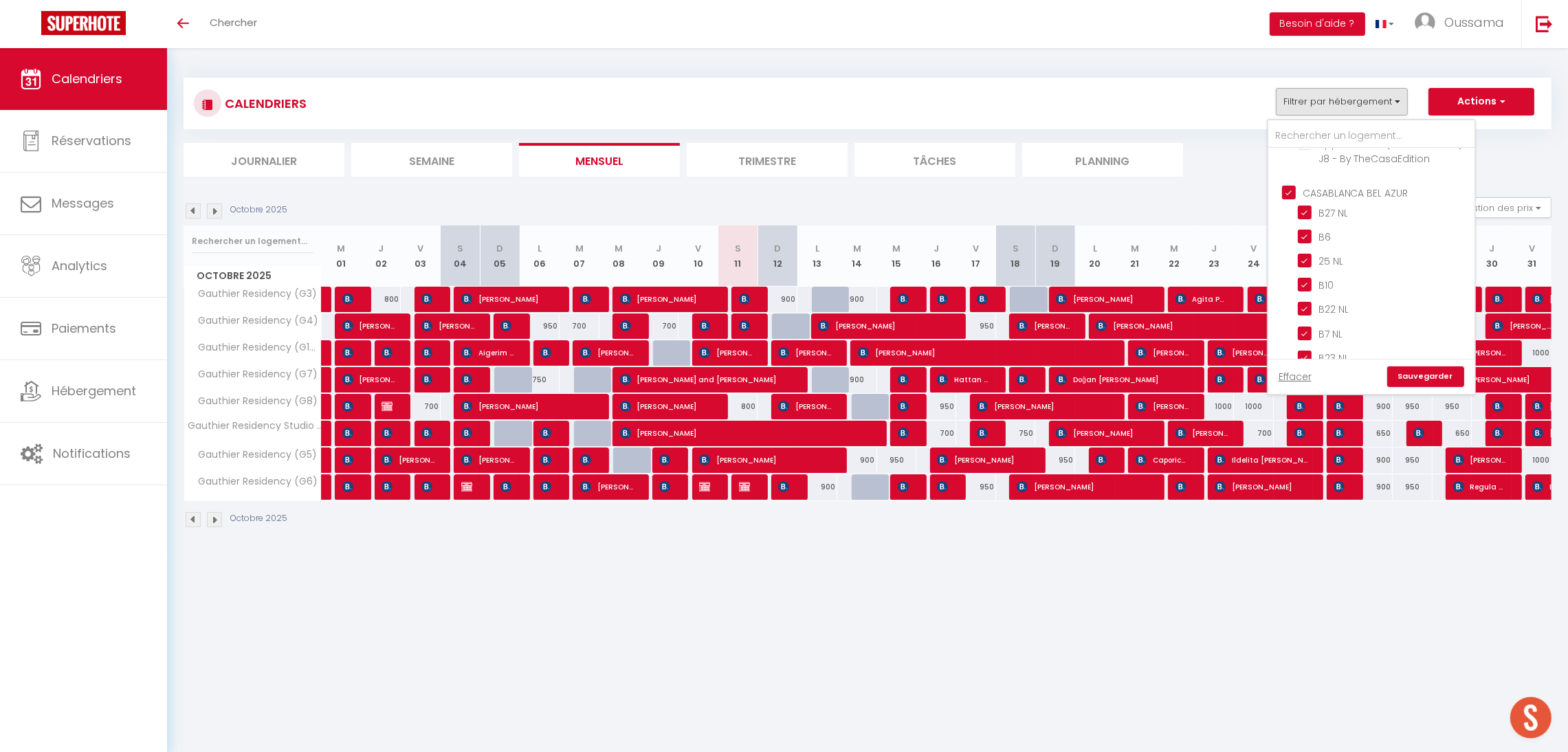
checkbox input "true"
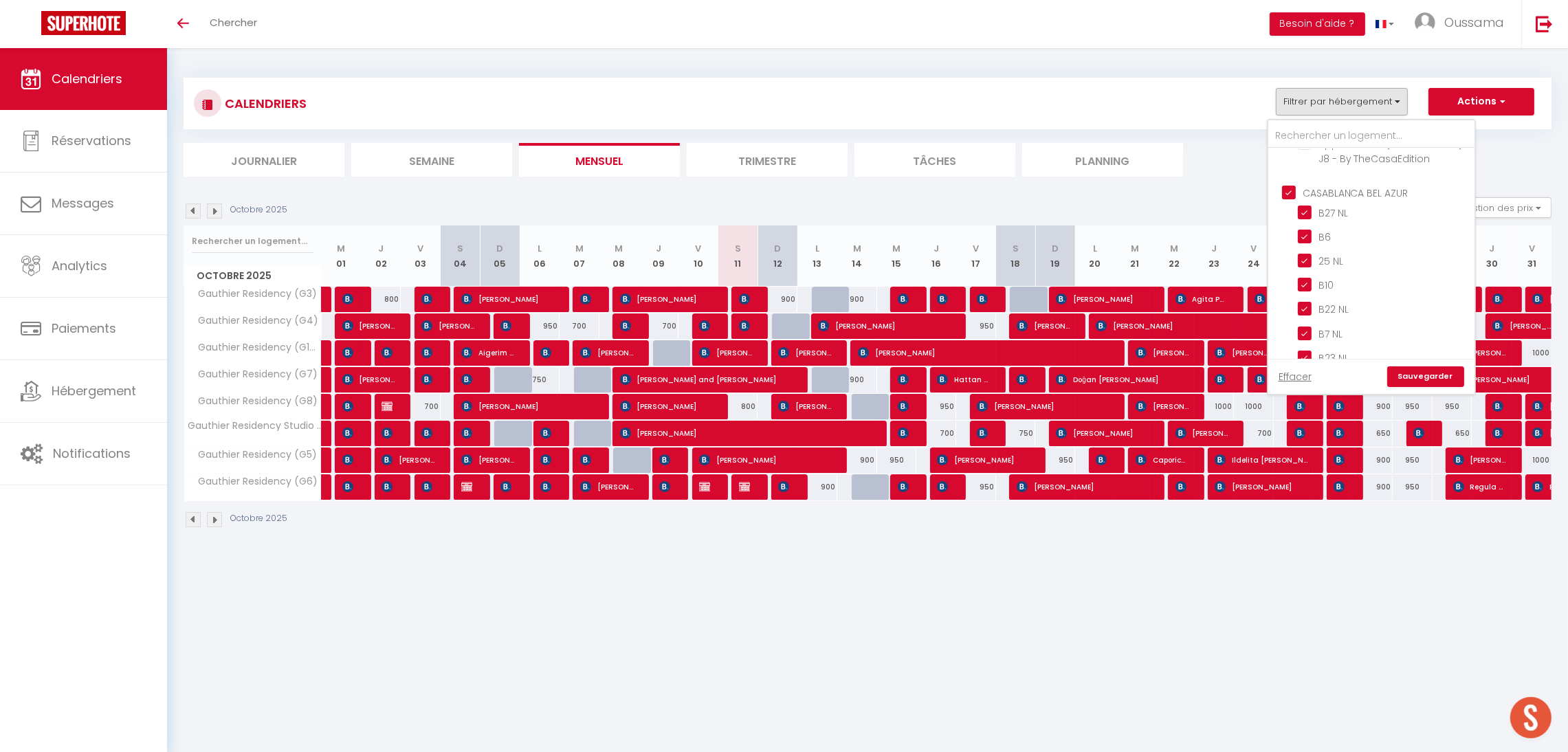
checkbox input "true"
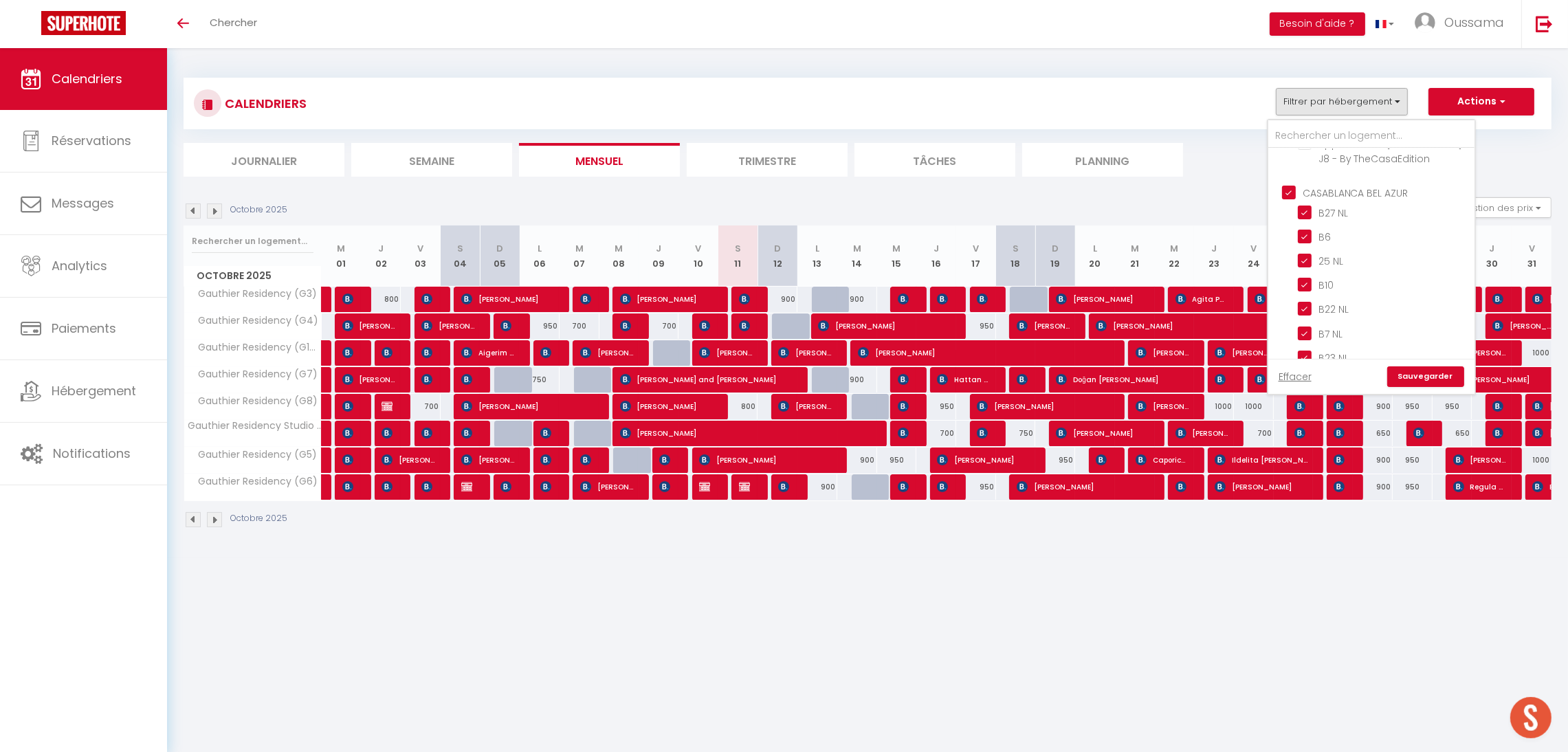
checkbox input "true"
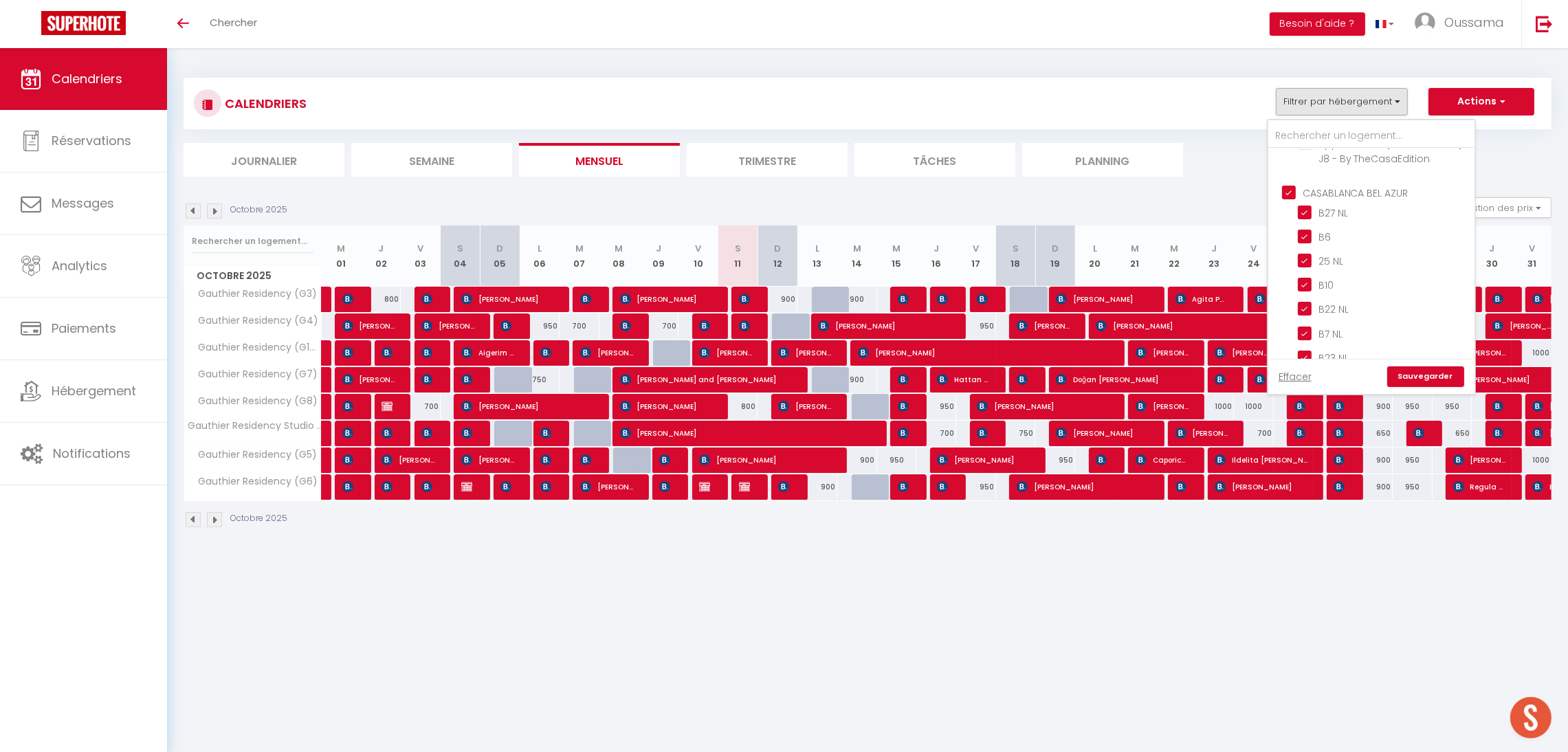
checkbox input "true"
click at [1315, 227] on input "CASABLANCA GAUTHIER" at bounding box center [1385, 231] width 207 height 14
checkbox input "false"
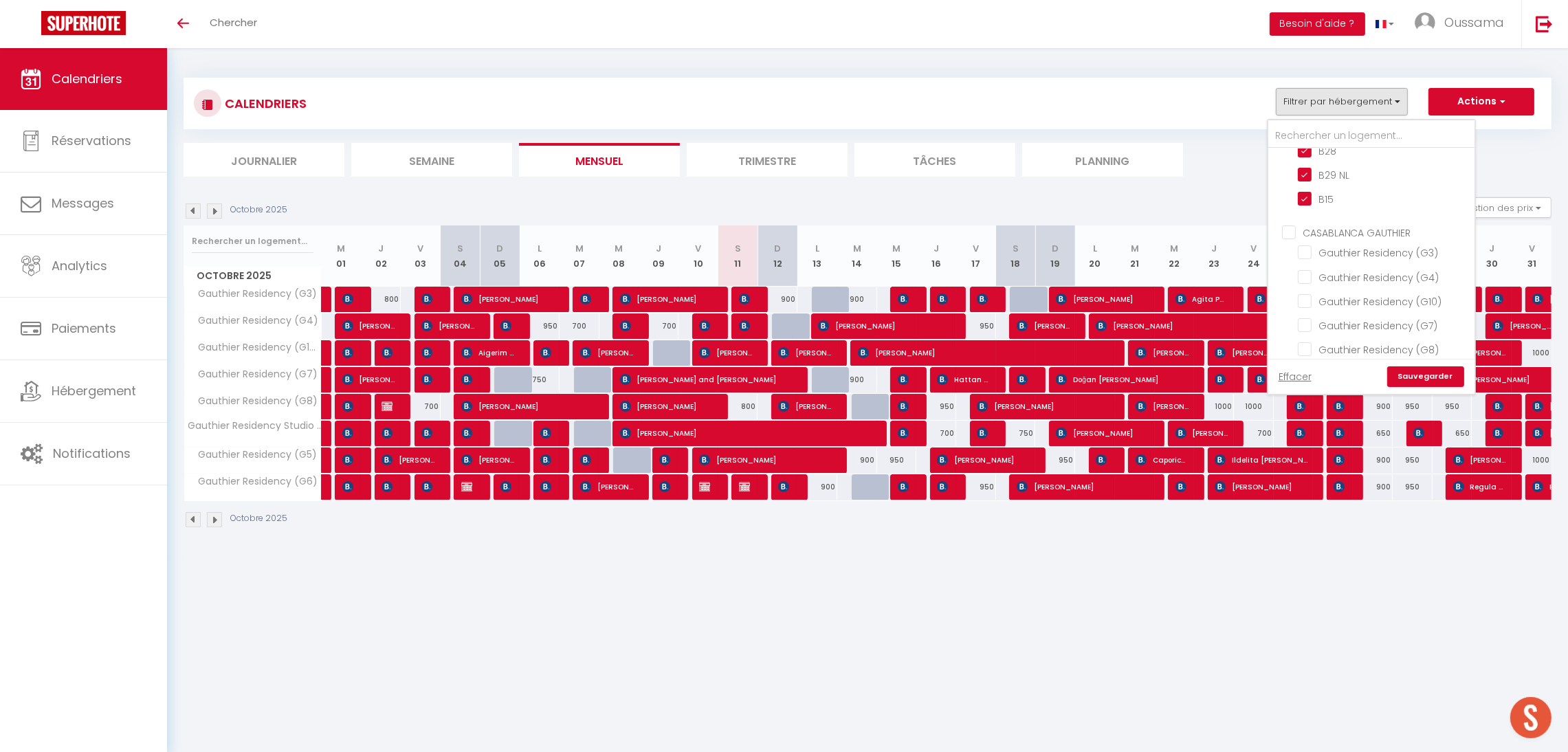
checkbox input "false"
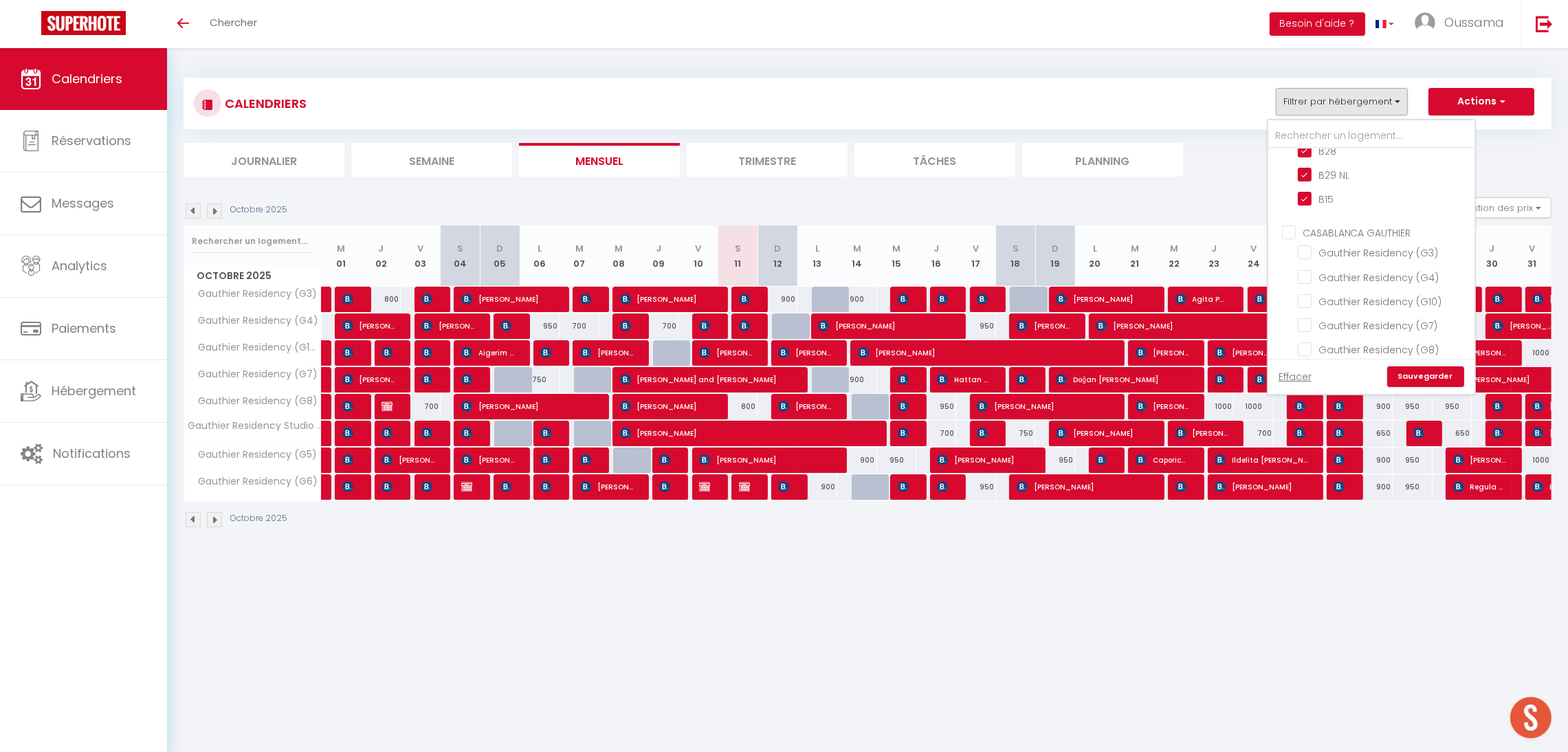
checkbox input "false"
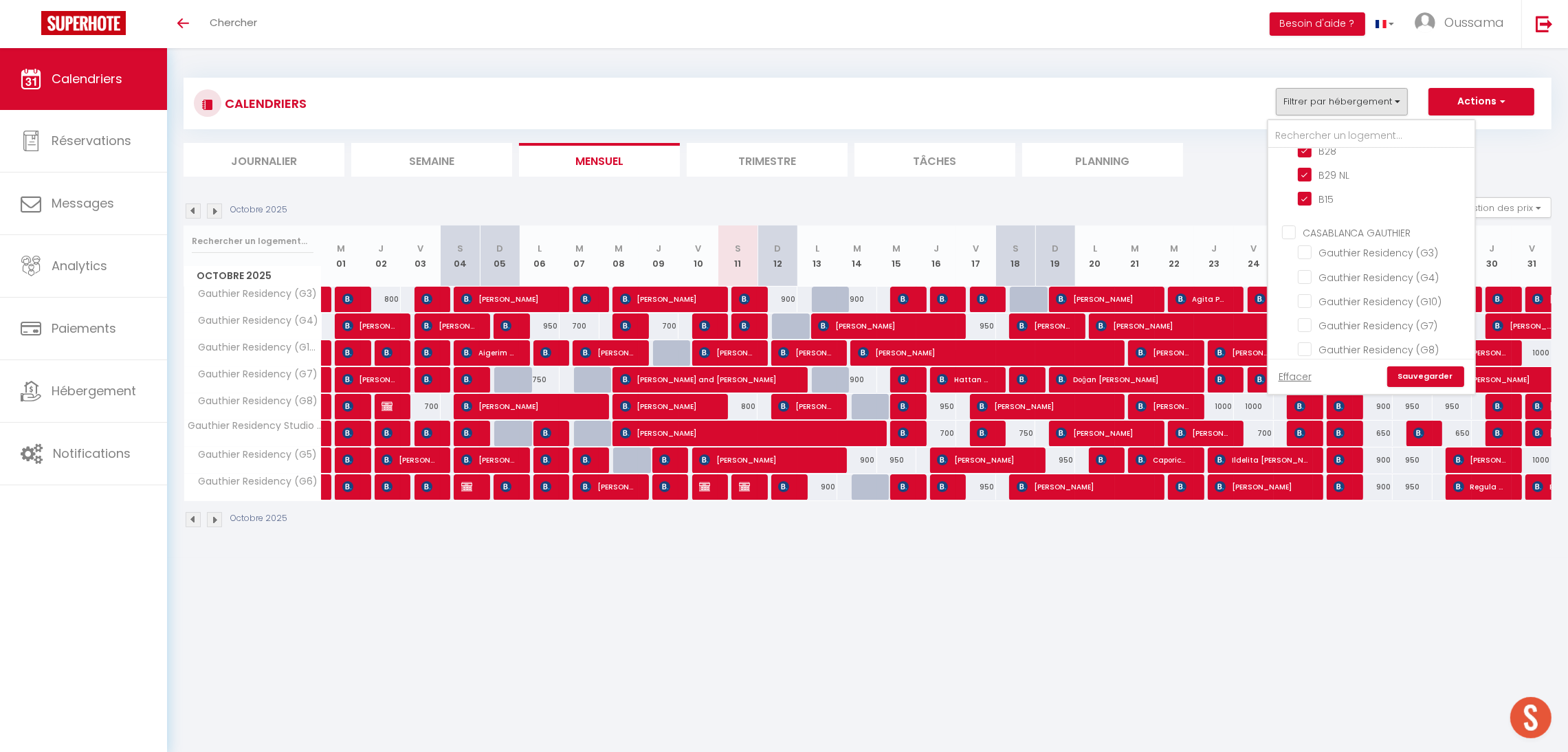
checkbox input "false"
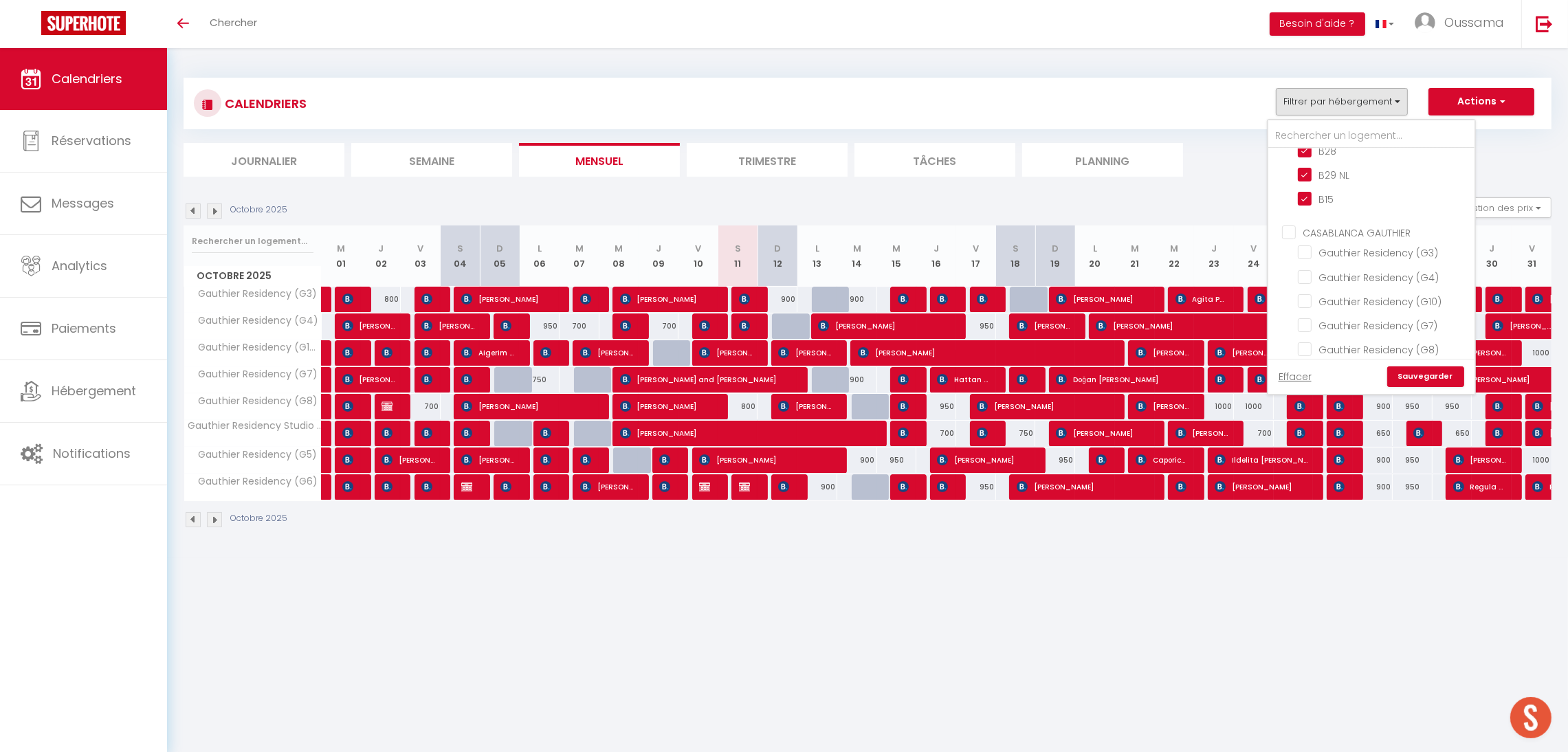
checkbox input "false"
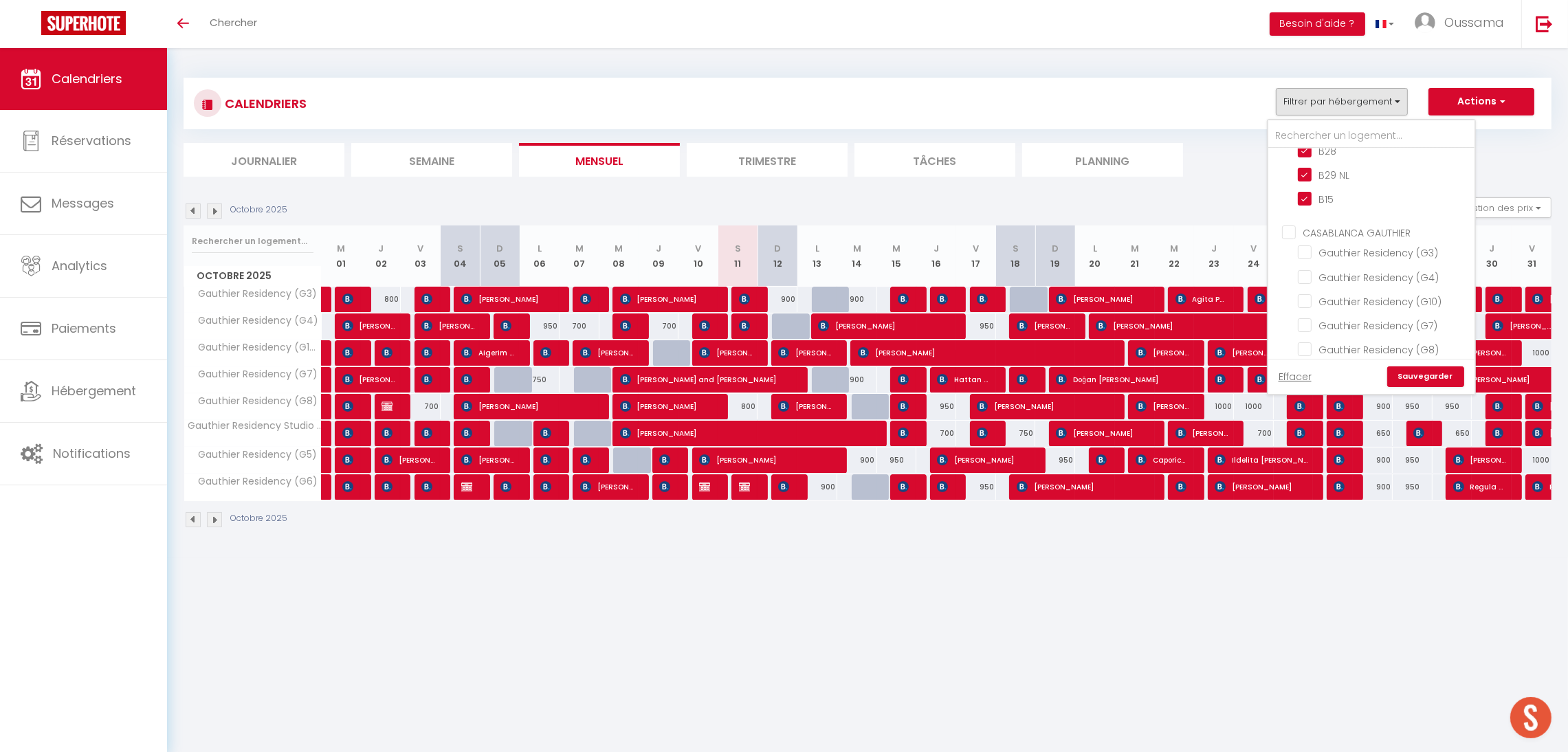
click at [1412, 379] on link "Sauvegarder" at bounding box center [1426, 376] width 77 height 21
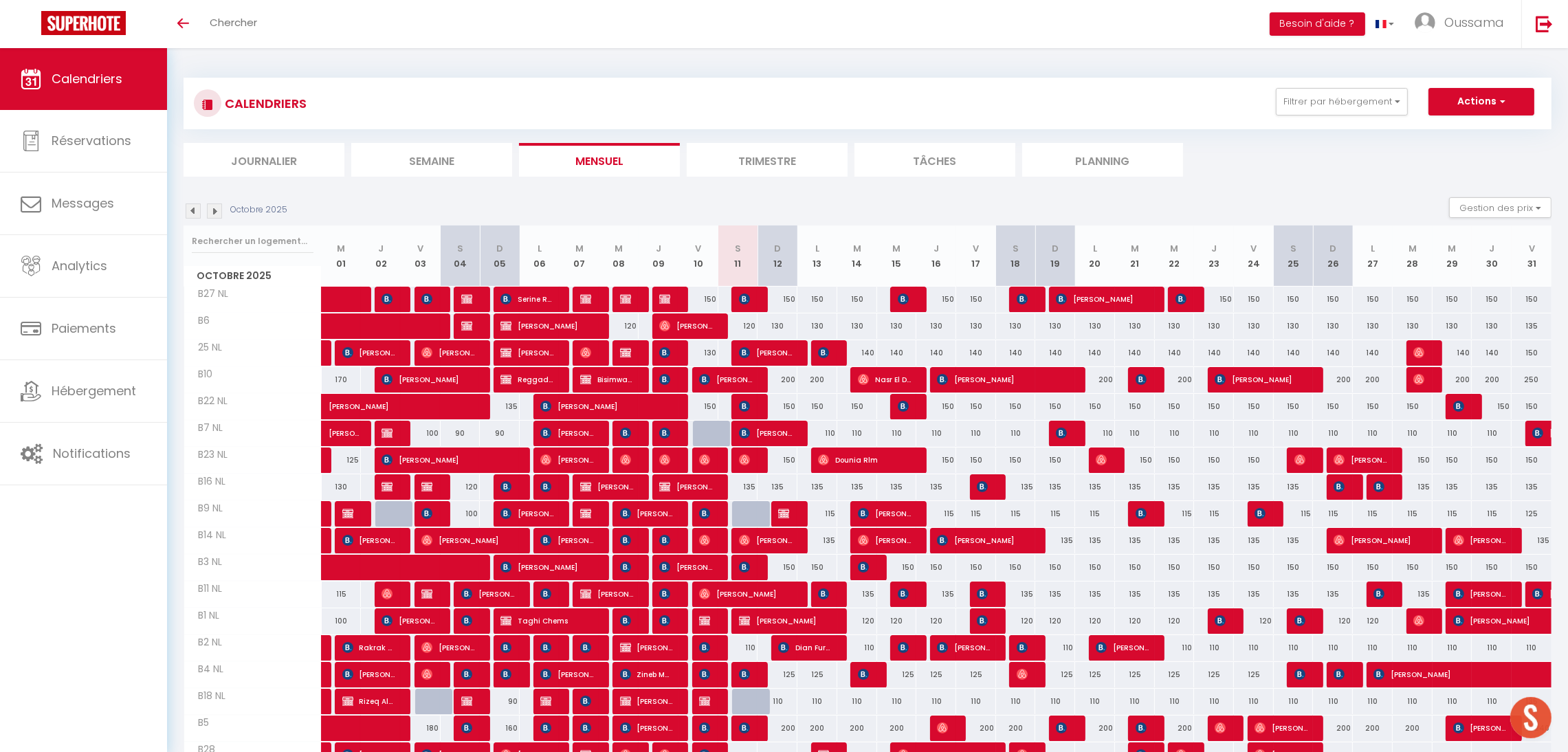
scroll to position [129, 0]
